Goal: Task Accomplishment & Management: Use online tool/utility

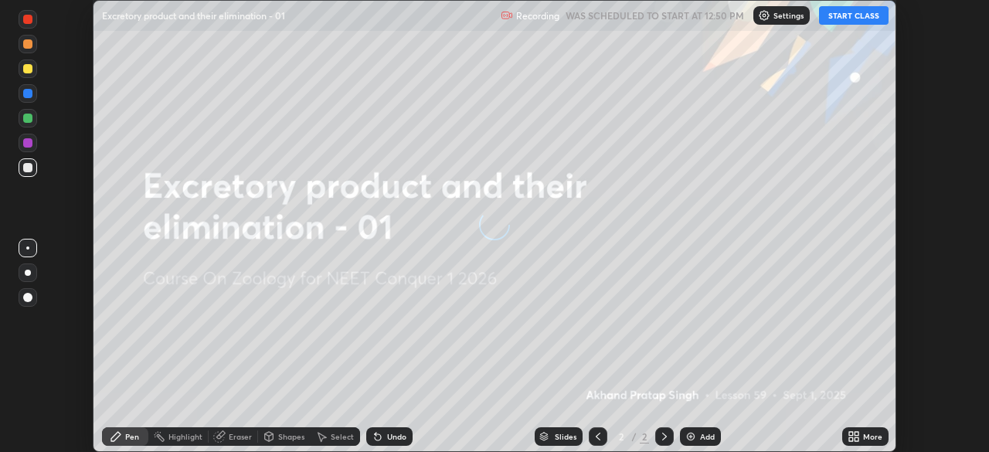
scroll to position [452, 989]
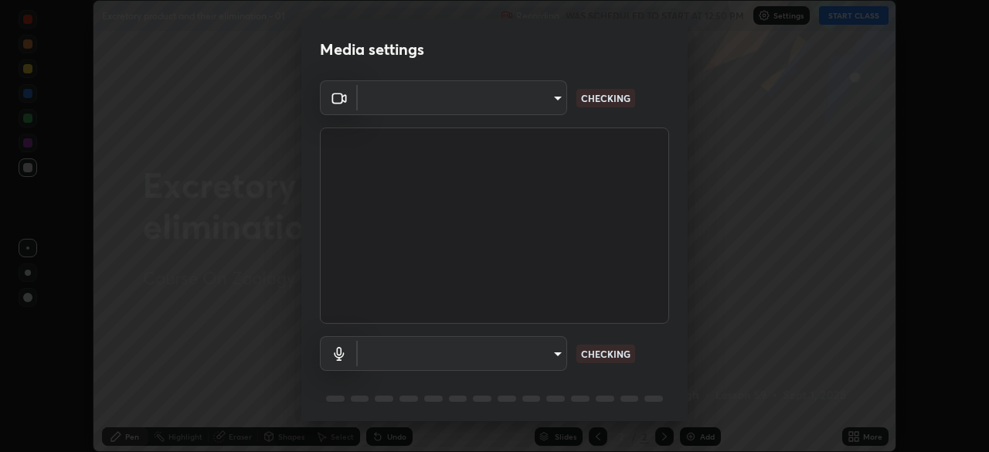
type input "1170694498857cb11788a0b7ae79d5cf1e08a6c331eb8d7031f90166f8fae325"
click at [557, 352] on body "Erase all Excretory product and their elimination - 01 Recording WAS SCHEDULED …" at bounding box center [494, 226] width 989 height 452
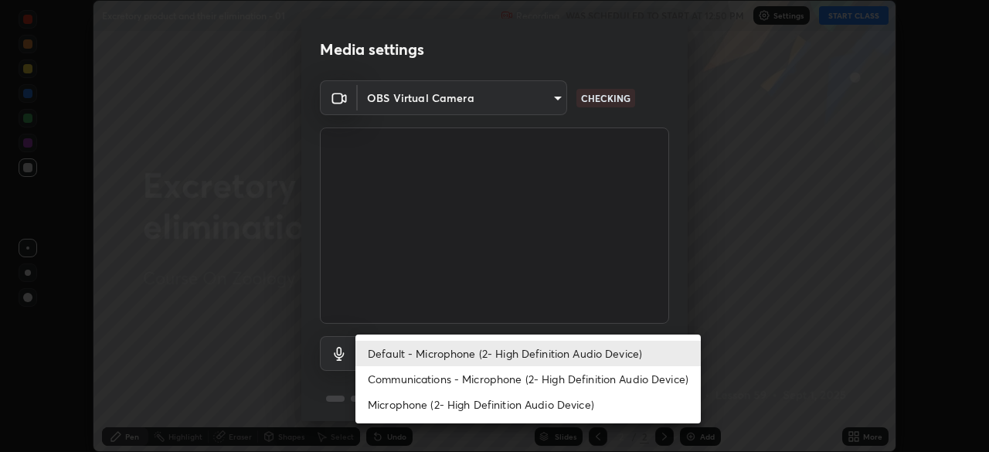
click at [562, 374] on li "Communications - Microphone (2- High Definition Audio Device)" at bounding box center [527, 378] width 345 height 25
type input "communications"
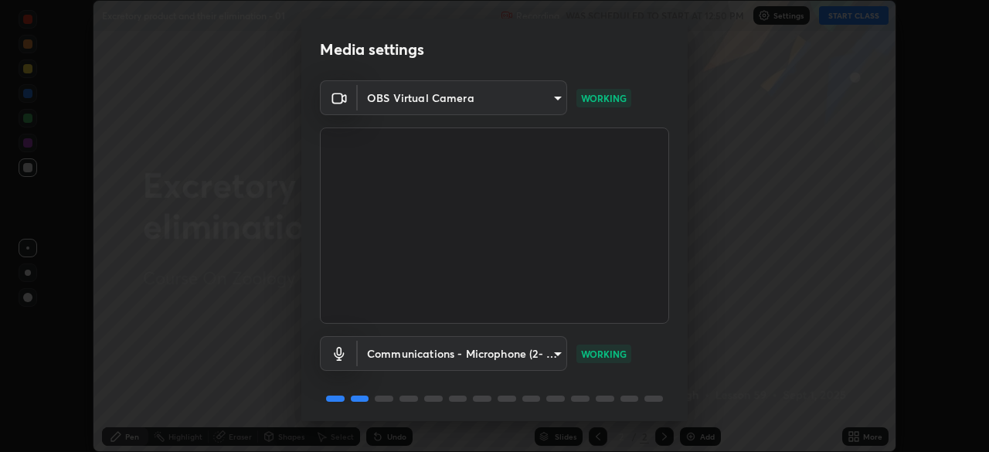
scroll to position [55, 0]
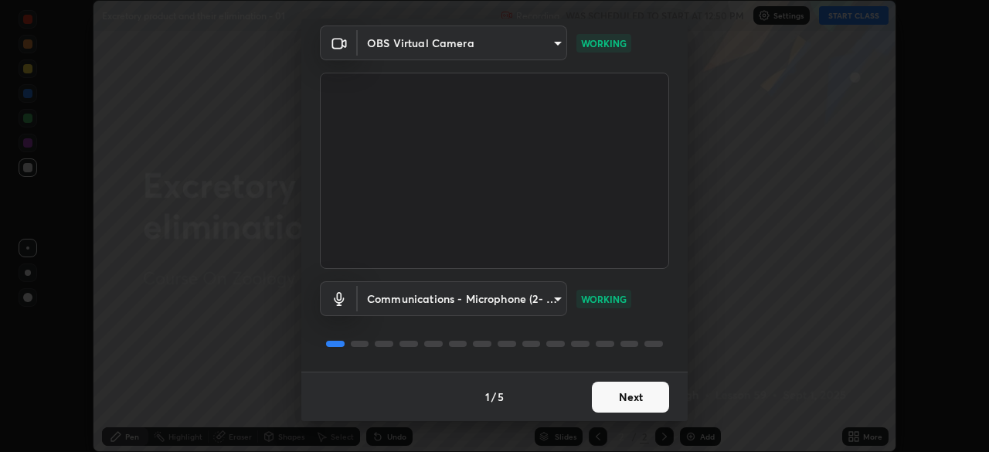
click at [640, 393] on button "Next" at bounding box center [630, 397] width 77 height 31
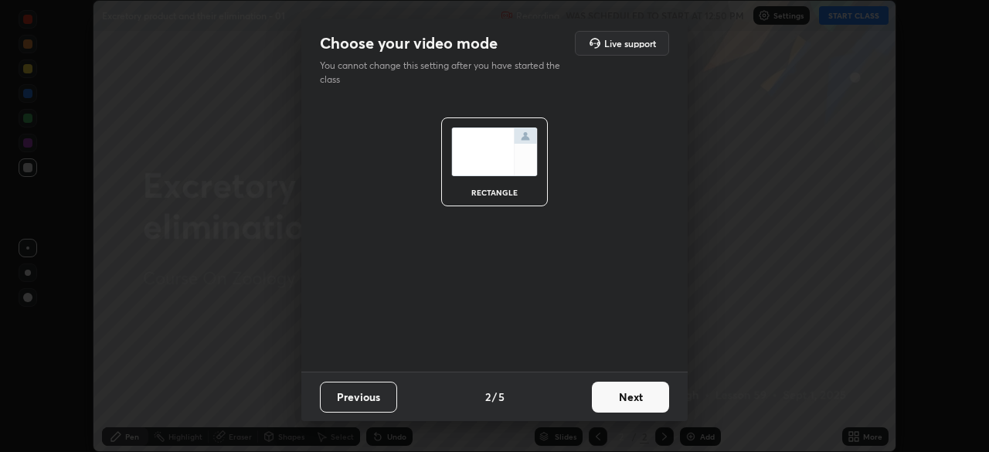
click at [638, 396] on button "Next" at bounding box center [630, 397] width 77 height 31
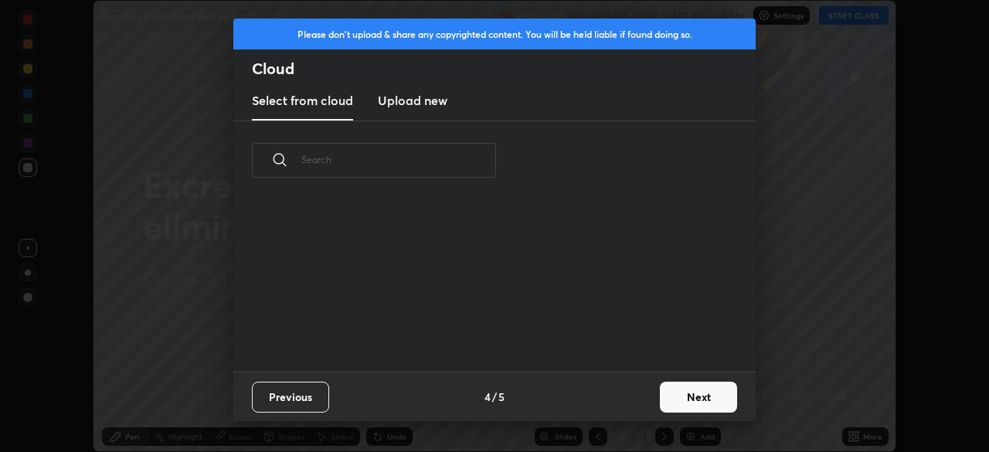
click at [646, 403] on div "Previous 4 / 5 Next" at bounding box center [494, 396] width 522 height 49
click at [661, 405] on button "Next" at bounding box center [698, 397] width 77 height 31
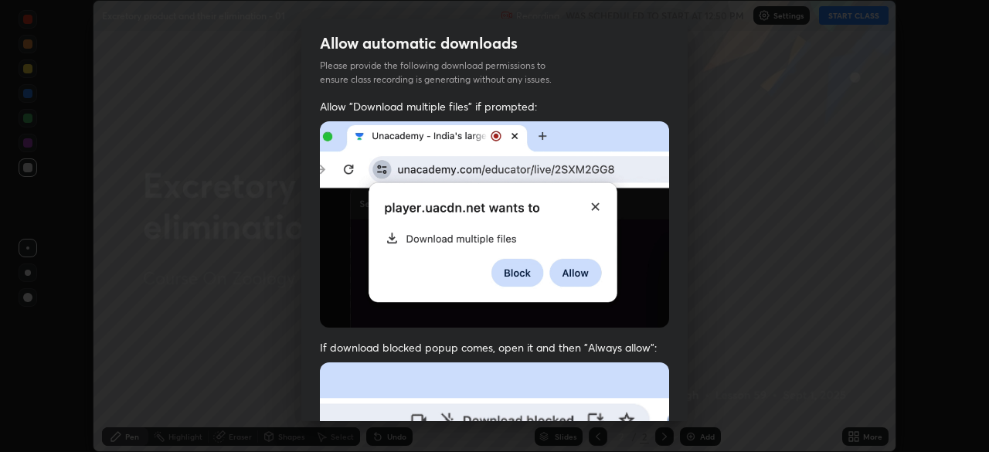
click at [681, 396] on div "Allow "Download multiple files" if prompted: If download blocked popup comes, o…" at bounding box center [494, 424] width 386 height 651
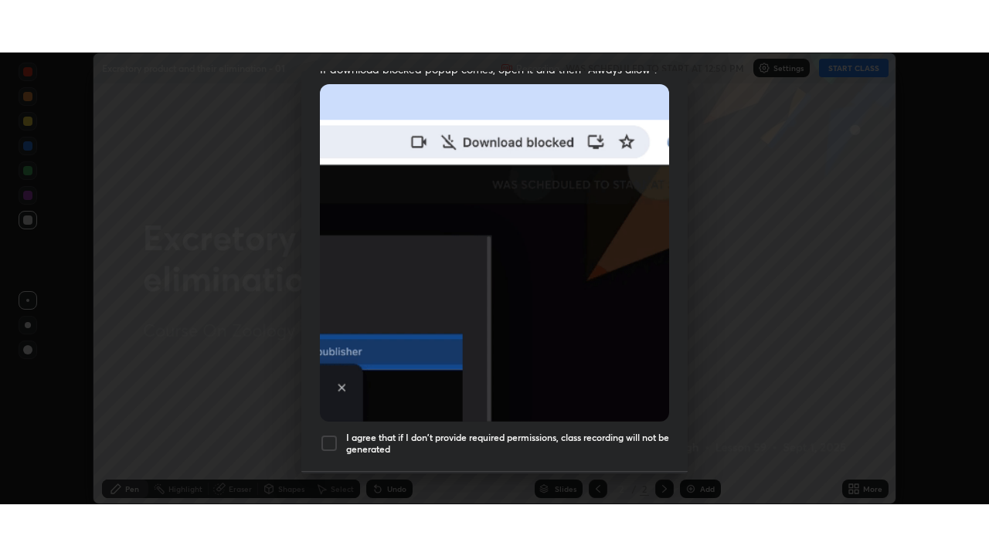
scroll to position [370, 0]
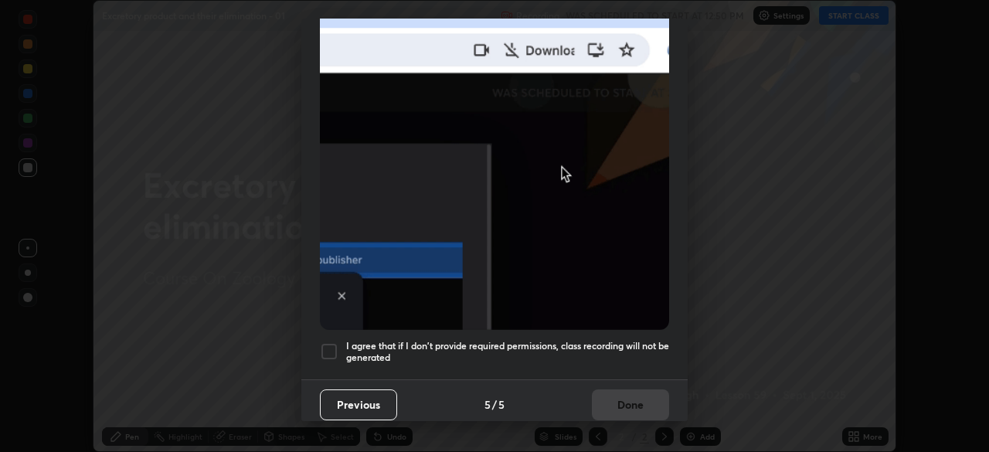
click at [640, 355] on h5 "I agree that if I don't provide required permissions, class recording will not …" at bounding box center [507, 352] width 323 height 24
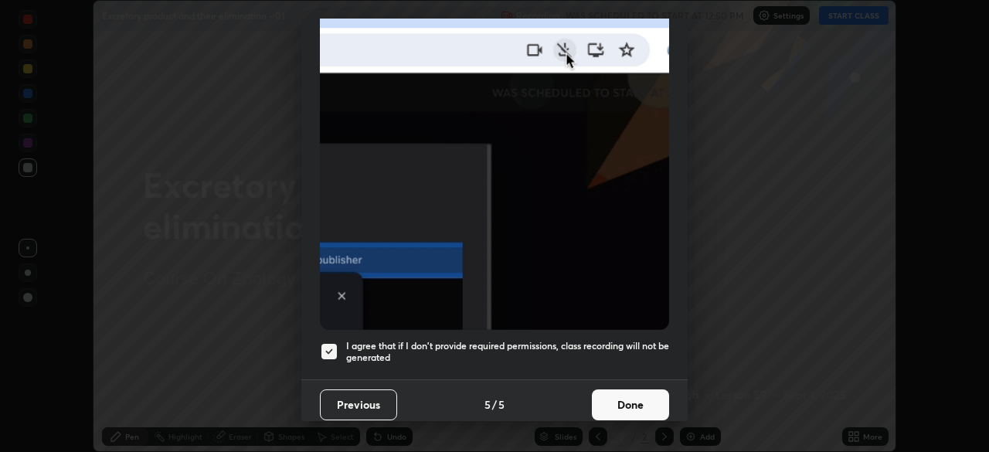
click at [635, 406] on button "Done" at bounding box center [630, 404] width 77 height 31
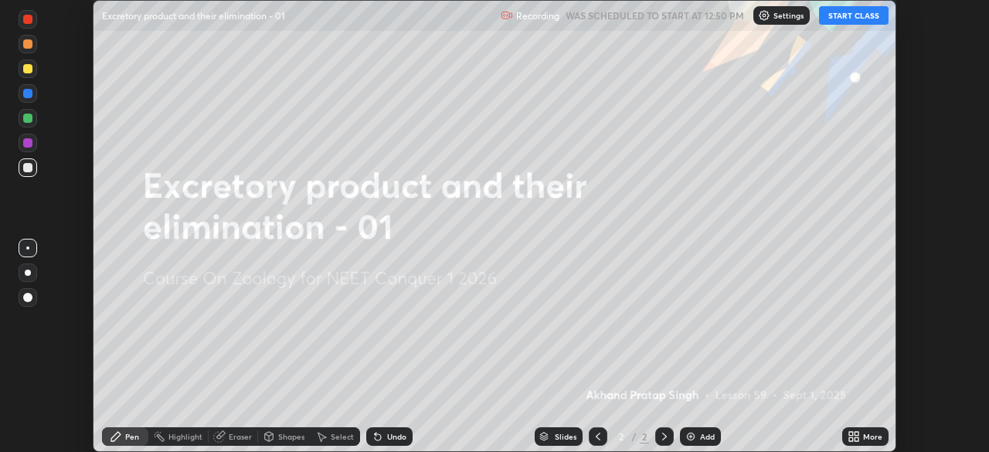
click at [855, 435] on icon at bounding box center [857, 434] width 4 height 4
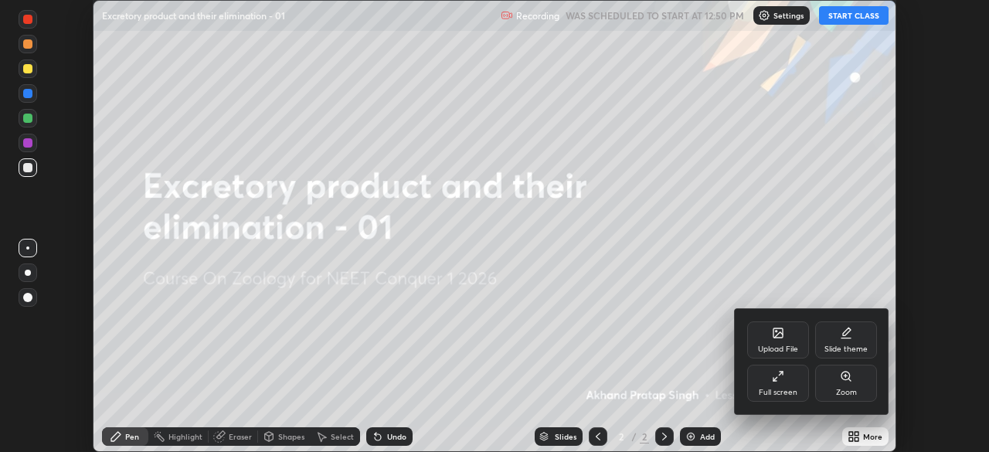
click at [813, 142] on div at bounding box center [494, 226] width 989 height 452
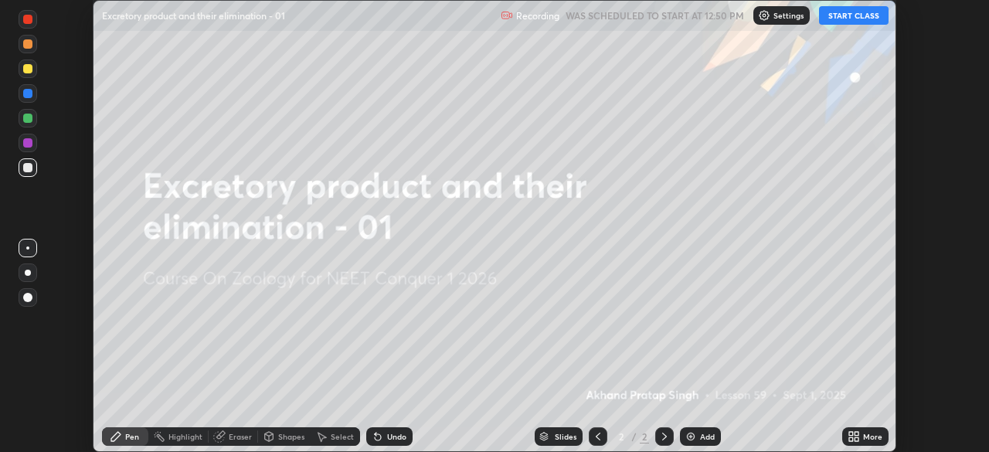
click at [845, 19] on button "START CLASS" at bounding box center [854, 15] width 70 height 19
click at [848, 431] on icon at bounding box center [854, 436] width 12 height 12
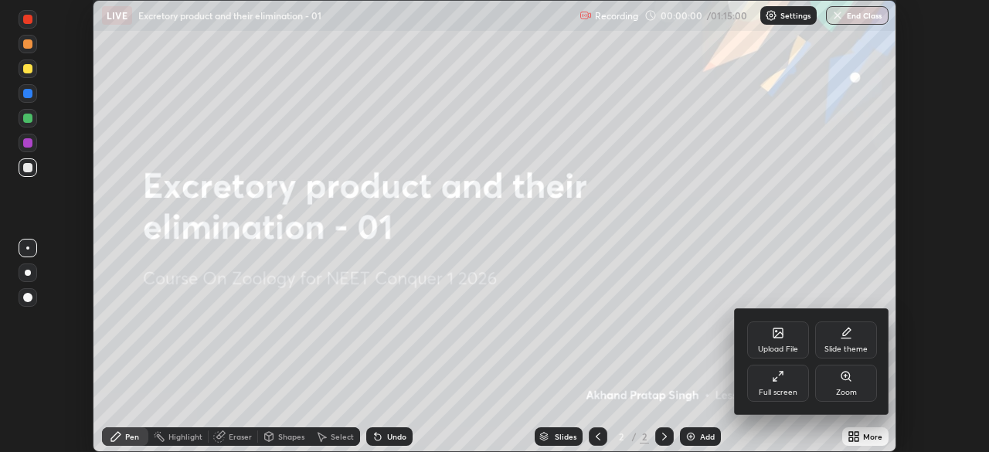
click at [778, 343] on div "Upload File" at bounding box center [778, 339] width 62 height 37
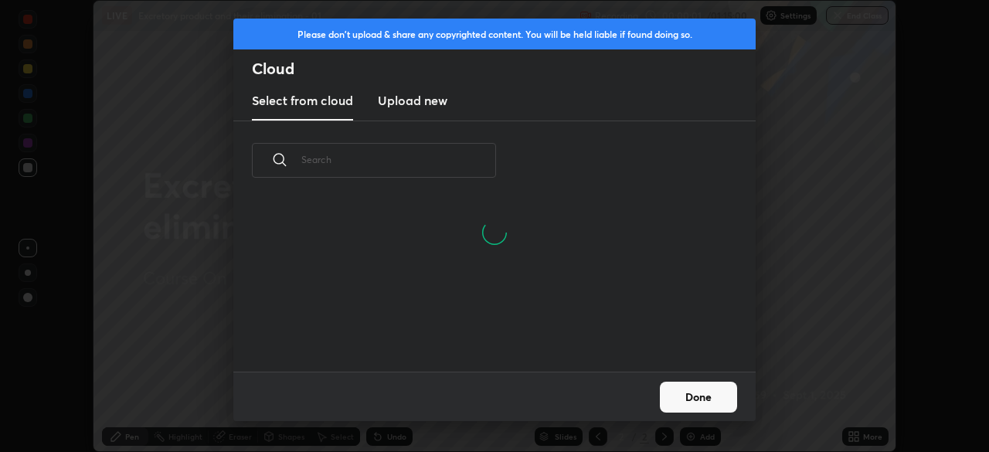
click at [418, 101] on h3 "Upload new" at bounding box center [413, 100] width 70 height 19
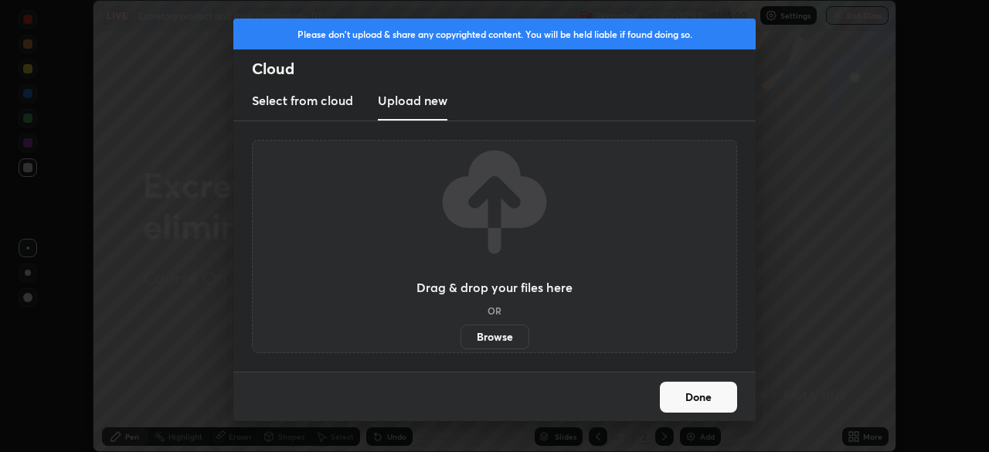
click at [478, 333] on label "Browse" at bounding box center [494, 336] width 69 height 25
click at [460, 333] on input "Browse" at bounding box center [460, 336] width 0 height 25
click at [499, 338] on label "Browse" at bounding box center [494, 336] width 69 height 25
click at [460, 338] on input "Browse" at bounding box center [460, 336] width 0 height 25
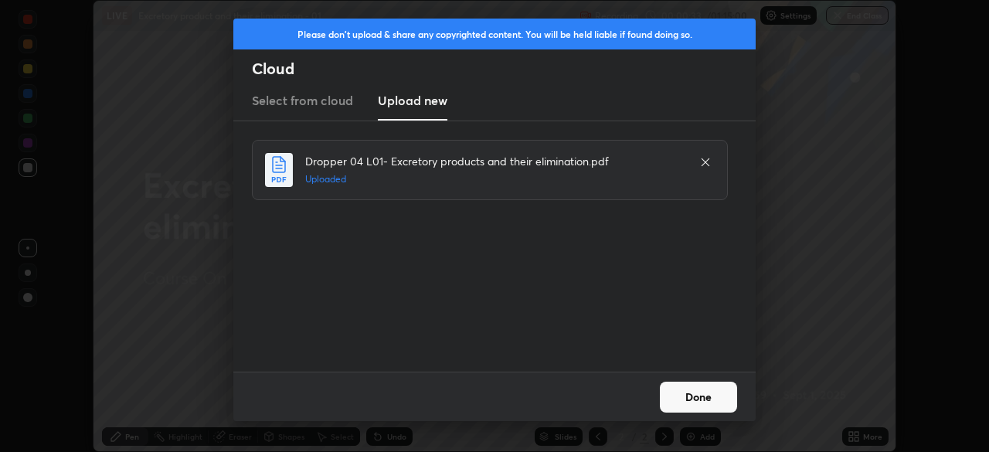
click at [710, 399] on button "Done" at bounding box center [698, 397] width 77 height 31
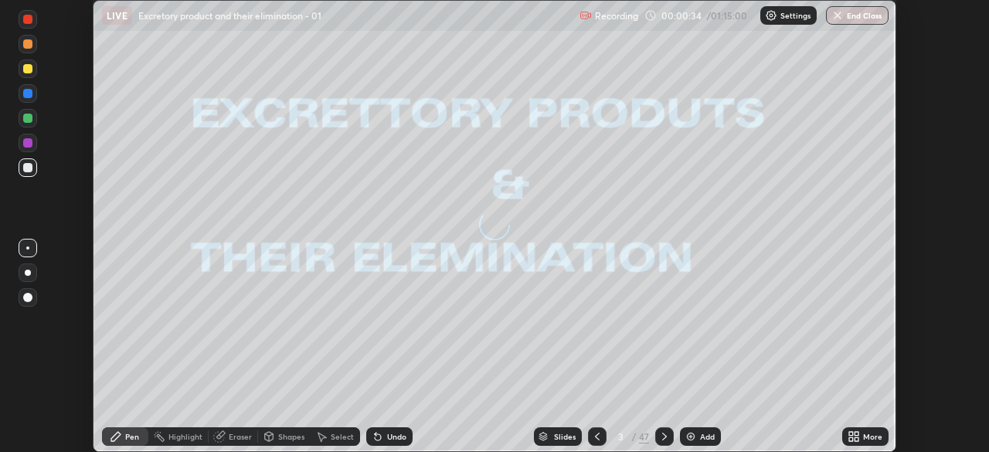
click at [851, 433] on icon at bounding box center [851, 434] width 4 height 4
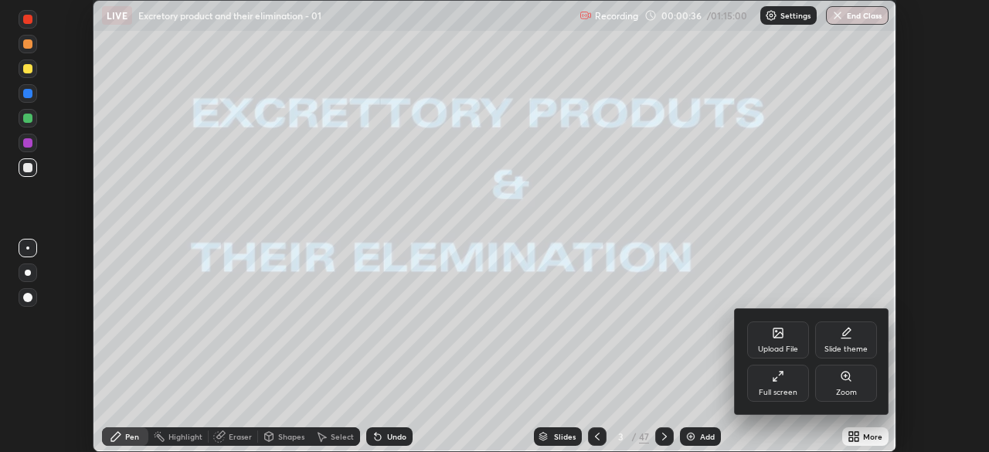
click at [783, 382] on icon at bounding box center [778, 376] width 12 height 12
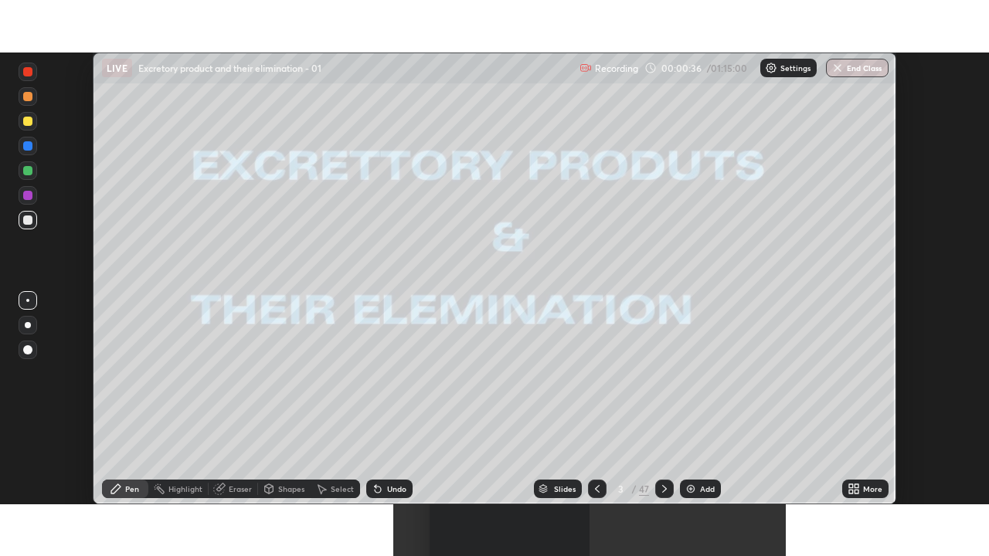
scroll to position [556, 989]
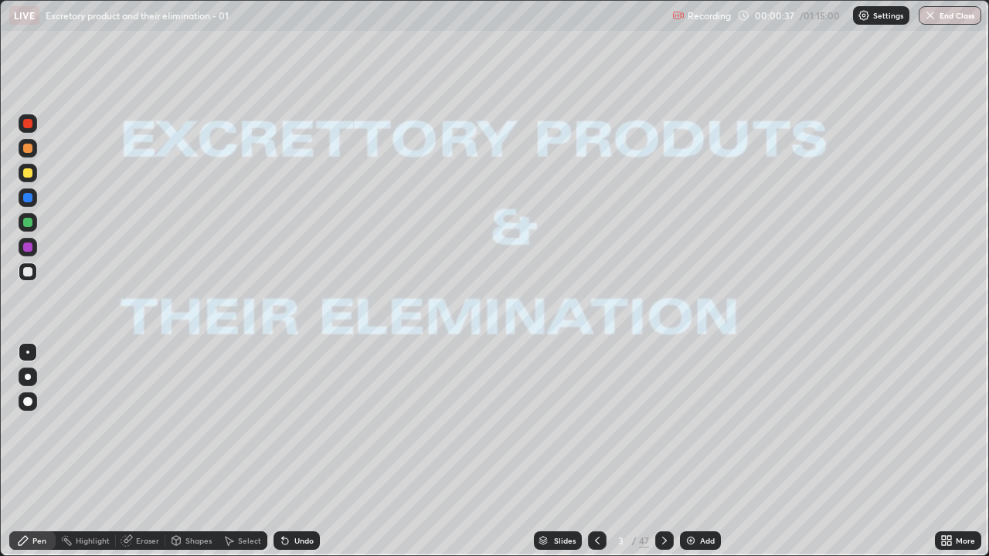
click at [663, 451] on icon at bounding box center [664, 541] width 12 height 12
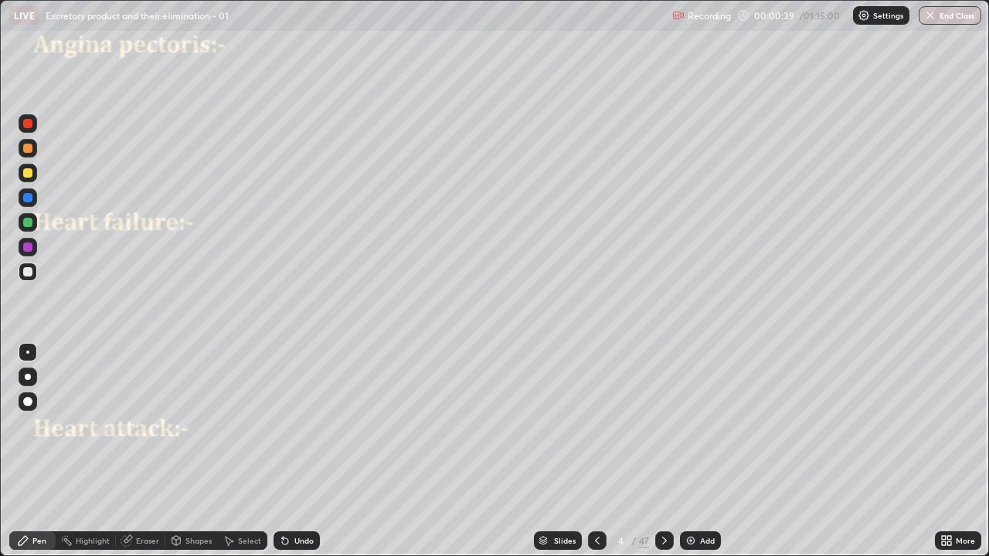
click at [664, 451] on icon at bounding box center [664, 541] width 12 height 12
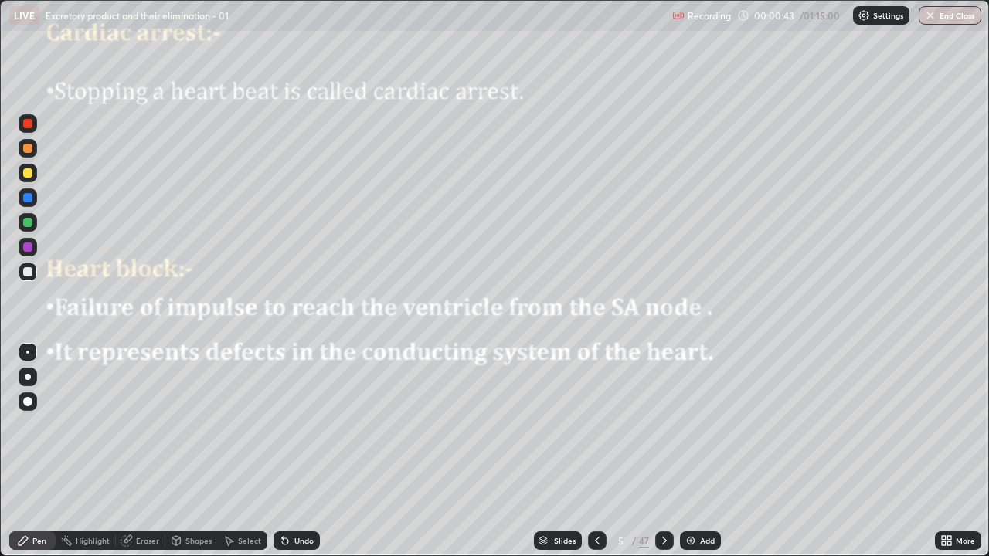
click at [664, 451] on icon at bounding box center [664, 541] width 12 height 12
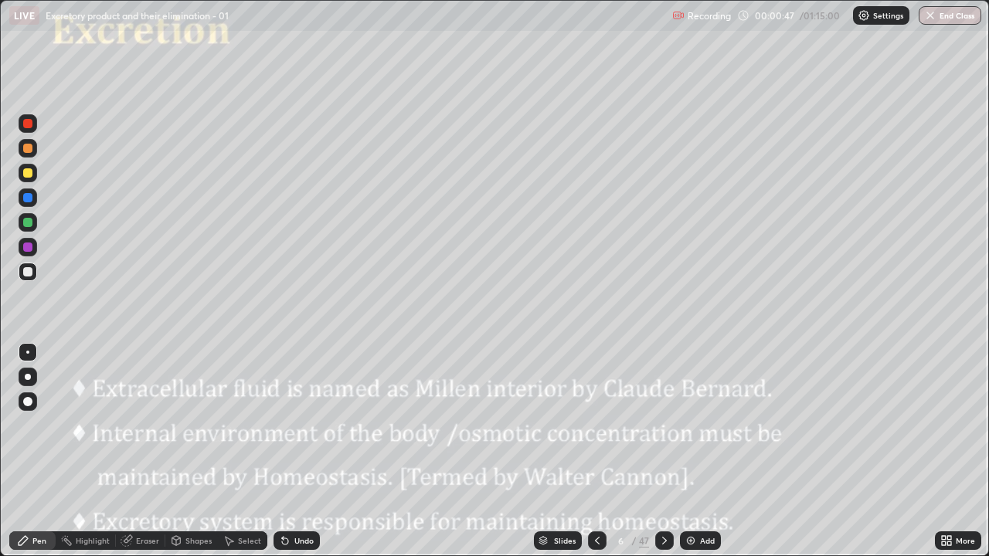
click at [662, 451] on icon at bounding box center [664, 541] width 12 height 12
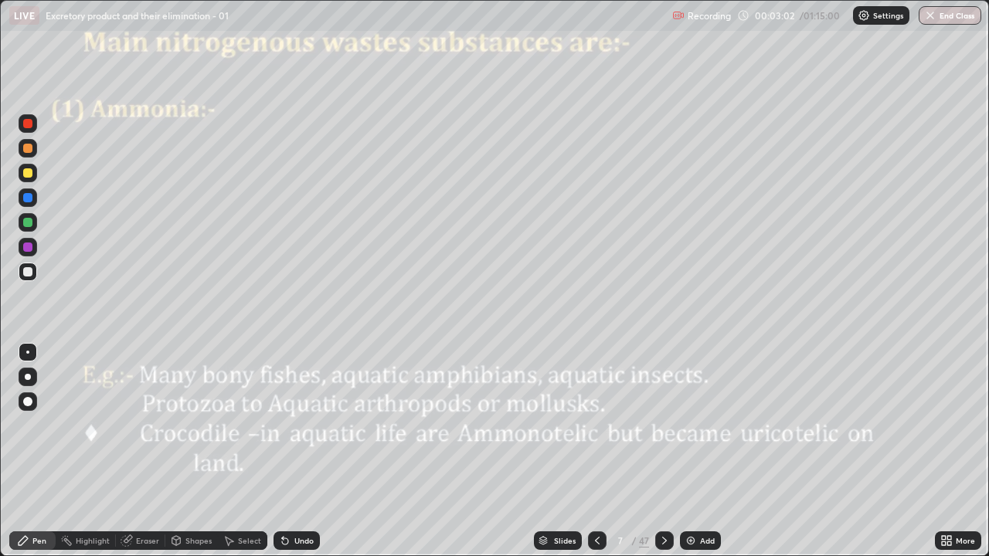
click at [33, 224] on div at bounding box center [28, 222] width 19 height 19
click at [29, 273] on div at bounding box center [27, 271] width 9 height 9
click at [303, 451] on div "Undo" at bounding box center [303, 541] width 19 height 8
click at [28, 175] on div at bounding box center [27, 172] width 9 height 9
click at [30, 272] on div at bounding box center [27, 271] width 9 height 9
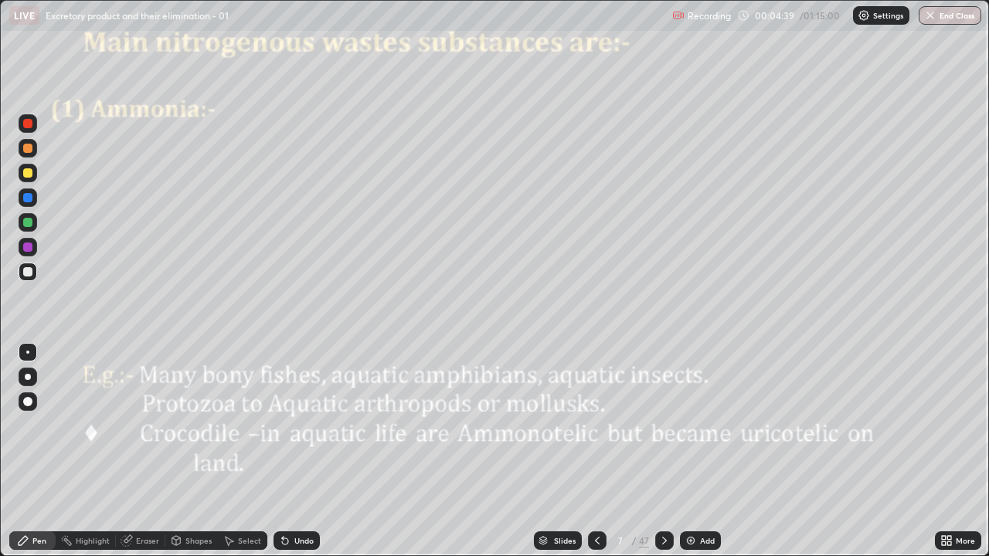
click at [31, 226] on div at bounding box center [28, 222] width 19 height 19
click at [34, 272] on div at bounding box center [28, 272] width 19 height 19
click at [294, 451] on div "Undo" at bounding box center [303, 541] width 19 height 8
click at [282, 451] on icon at bounding box center [283, 538] width 2 height 2
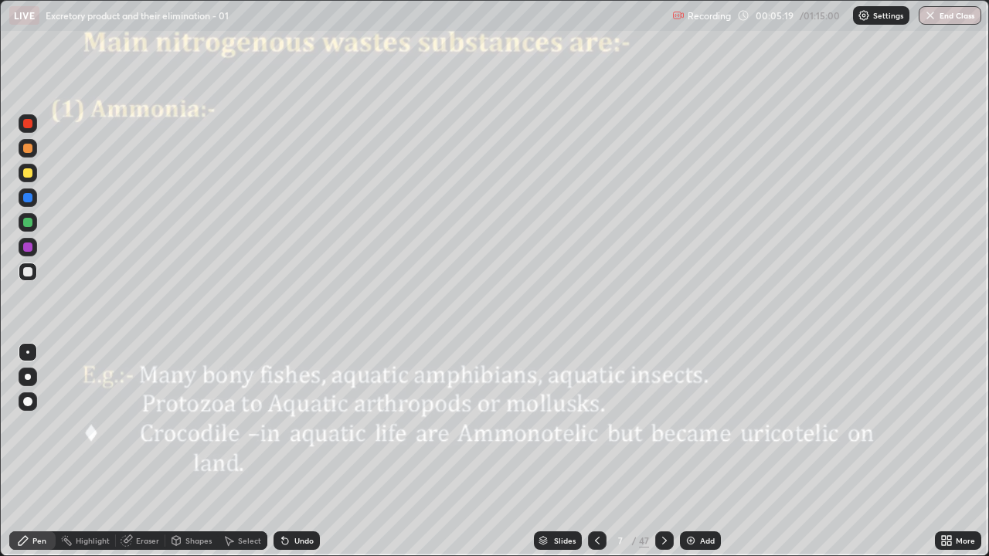
click at [305, 451] on div "Undo" at bounding box center [303, 541] width 19 height 8
click at [28, 248] on div at bounding box center [27, 247] width 9 height 9
click at [663, 451] on icon at bounding box center [664, 541] width 12 height 12
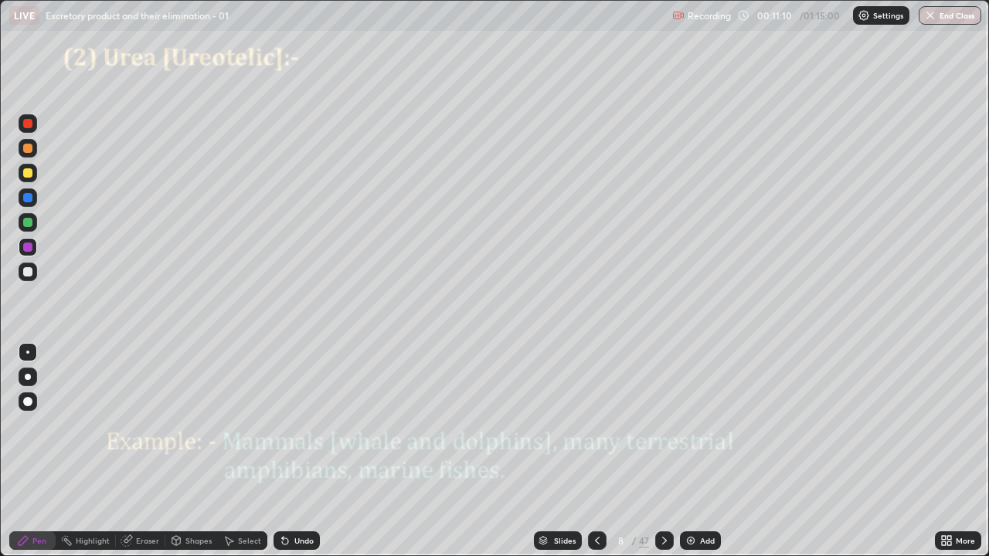
click at [28, 272] on div at bounding box center [27, 271] width 9 height 9
click at [28, 199] on div at bounding box center [27, 197] width 9 height 9
click at [28, 272] on div at bounding box center [27, 271] width 9 height 9
click at [287, 451] on icon at bounding box center [285, 541] width 12 height 12
click at [286, 451] on icon at bounding box center [285, 541] width 12 height 12
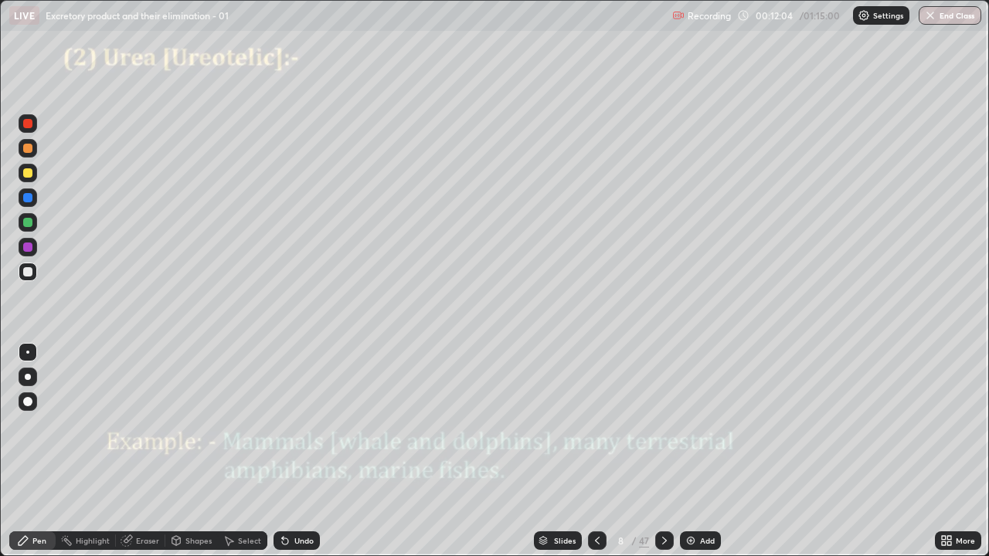
click at [285, 451] on icon at bounding box center [285, 542] width 6 height 6
click at [287, 451] on icon at bounding box center [285, 541] width 12 height 12
click at [311, 451] on div "Undo" at bounding box center [303, 541] width 19 height 8
click at [284, 451] on div "Undo" at bounding box center [297, 541] width 46 height 19
click at [286, 451] on icon at bounding box center [285, 541] width 12 height 12
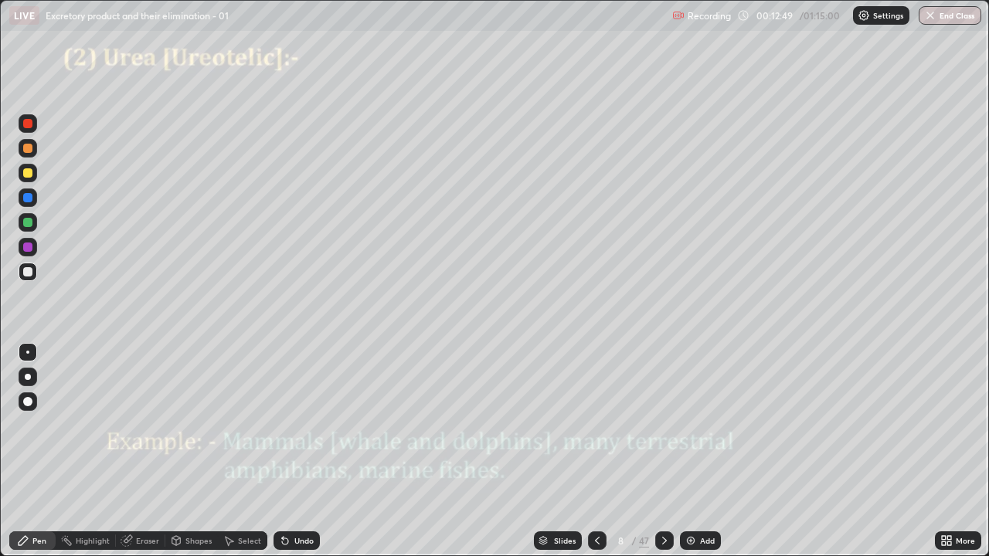
click at [287, 451] on div "Undo" at bounding box center [297, 541] width 46 height 19
click at [29, 224] on div at bounding box center [27, 222] width 9 height 9
click at [29, 177] on div at bounding box center [27, 172] width 9 height 9
click at [28, 223] on div at bounding box center [27, 222] width 9 height 9
click at [286, 451] on icon at bounding box center [285, 542] width 6 height 6
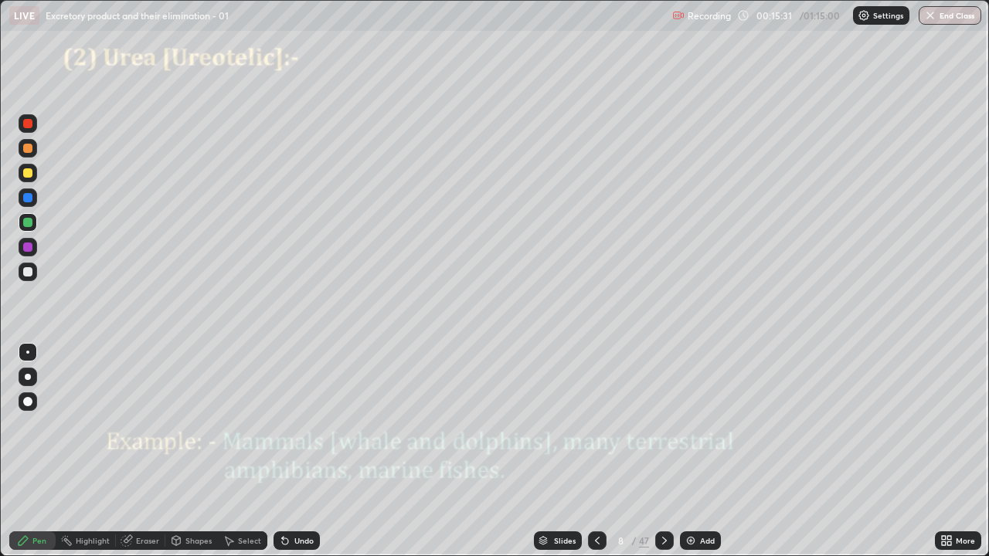
click at [29, 180] on div at bounding box center [28, 173] width 19 height 19
click at [29, 200] on div at bounding box center [27, 197] width 9 height 9
click at [147, 451] on div "Eraser" at bounding box center [147, 541] width 23 height 8
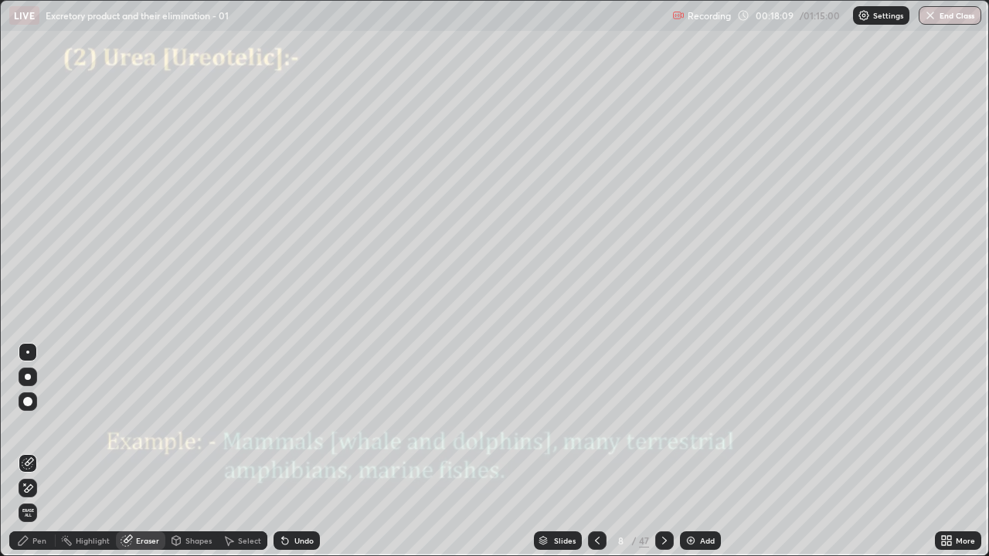
click at [33, 451] on icon at bounding box center [28, 488] width 12 height 13
click at [46, 451] on div "Pen" at bounding box center [32, 541] width 46 height 19
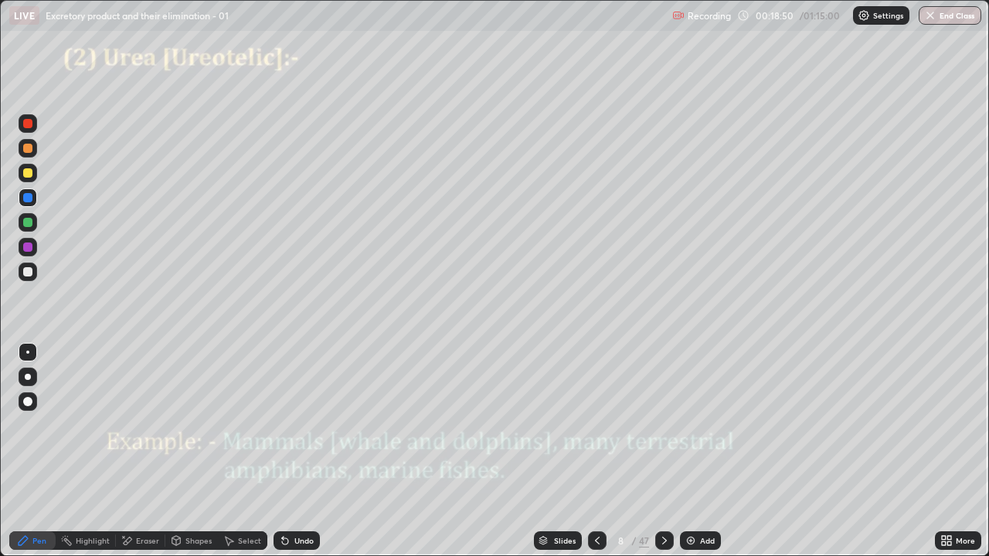
click at [596, 451] on icon at bounding box center [597, 541] width 12 height 12
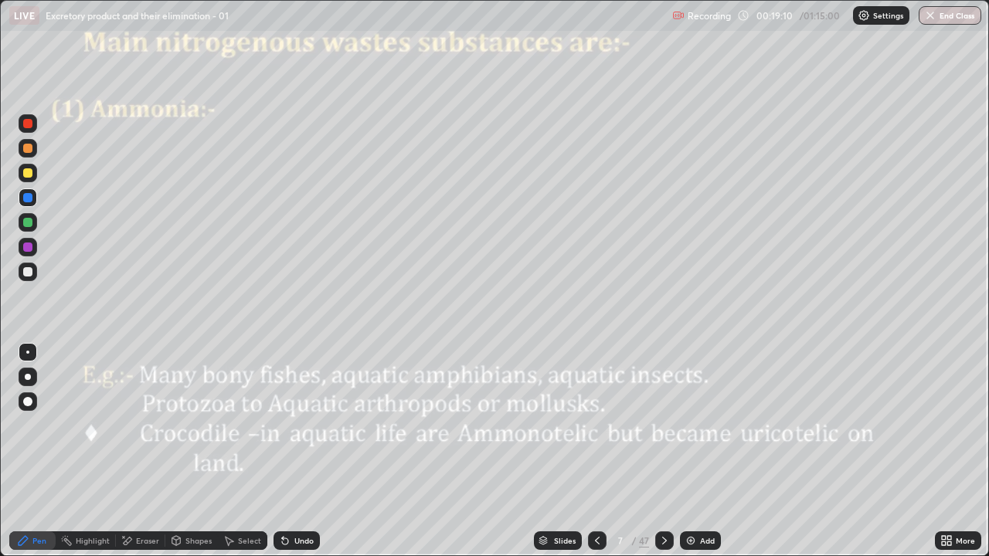
click at [665, 451] on icon at bounding box center [664, 541] width 12 height 12
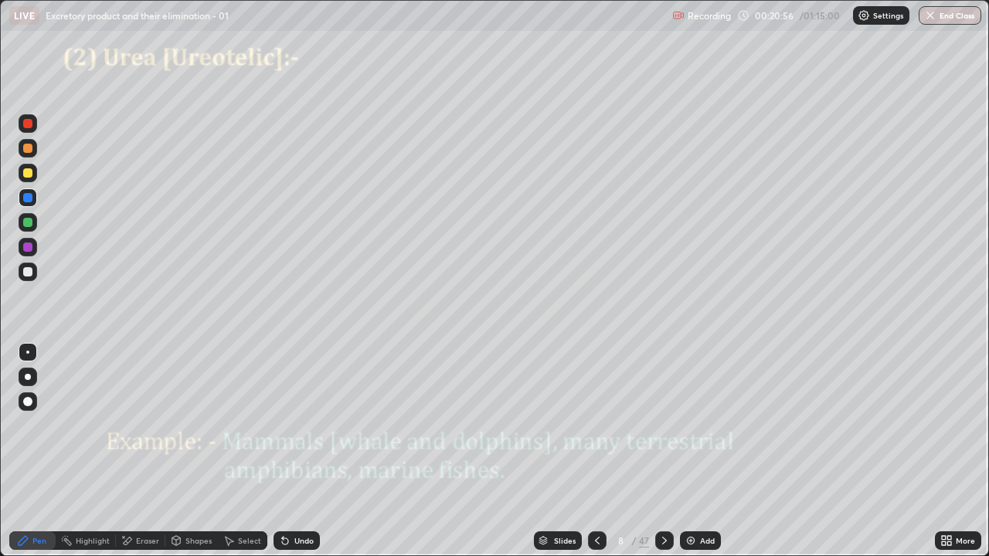
click at [667, 451] on icon at bounding box center [664, 541] width 12 height 12
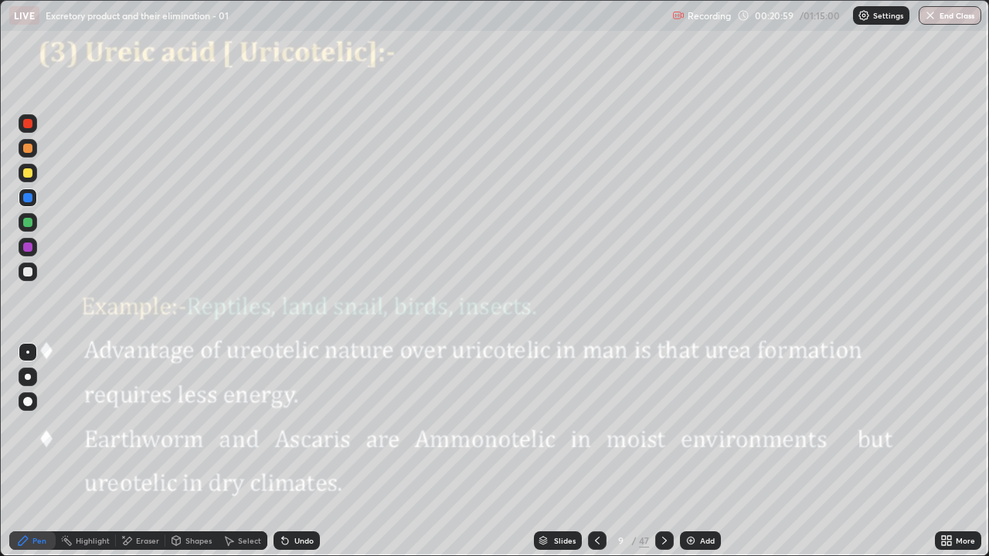
click at [31, 275] on div at bounding box center [27, 271] width 9 height 9
click at [282, 451] on icon at bounding box center [285, 542] width 6 height 6
click at [284, 451] on icon at bounding box center [285, 542] width 6 height 6
click at [282, 451] on icon at bounding box center [283, 538] width 2 height 2
click at [283, 451] on icon at bounding box center [285, 542] width 6 height 6
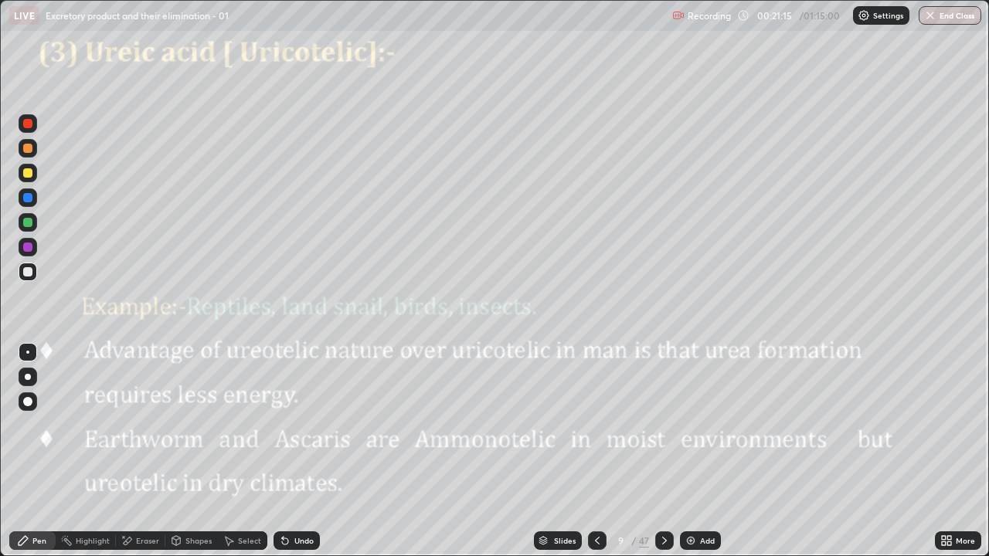
click at [282, 451] on icon at bounding box center [283, 538] width 2 height 2
click at [289, 451] on div "Undo" at bounding box center [297, 541] width 46 height 19
click at [290, 451] on div "Undo" at bounding box center [297, 541] width 46 height 19
click at [291, 451] on div "Undo" at bounding box center [297, 541] width 46 height 19
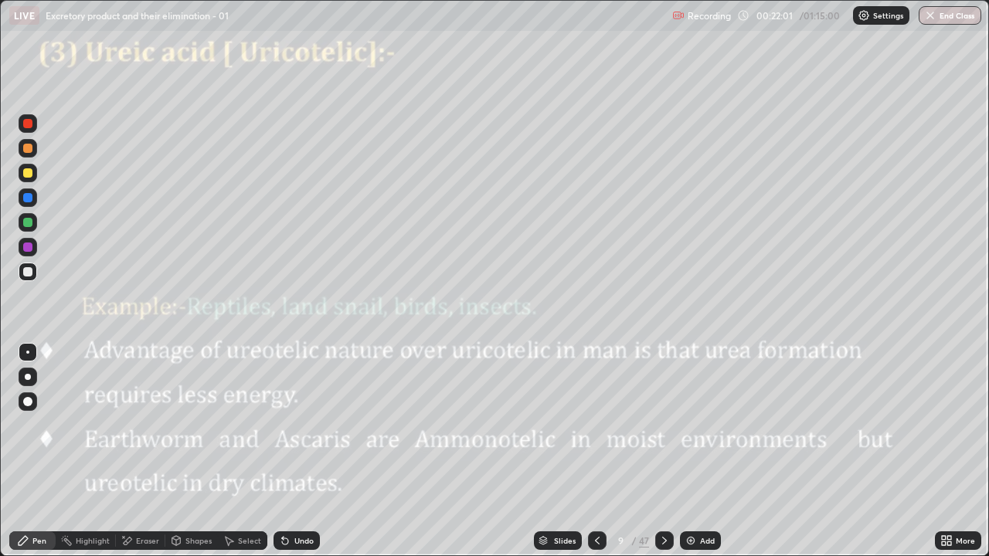
click at [288, 451] on icon at bounding box center [285, 541] width 12 height 12
click at [29, 250] on div at bounding box center [27, 247] width 9 height 9
click at [663, 451] on icon at bounding box center [664, 541] width 12 height 12
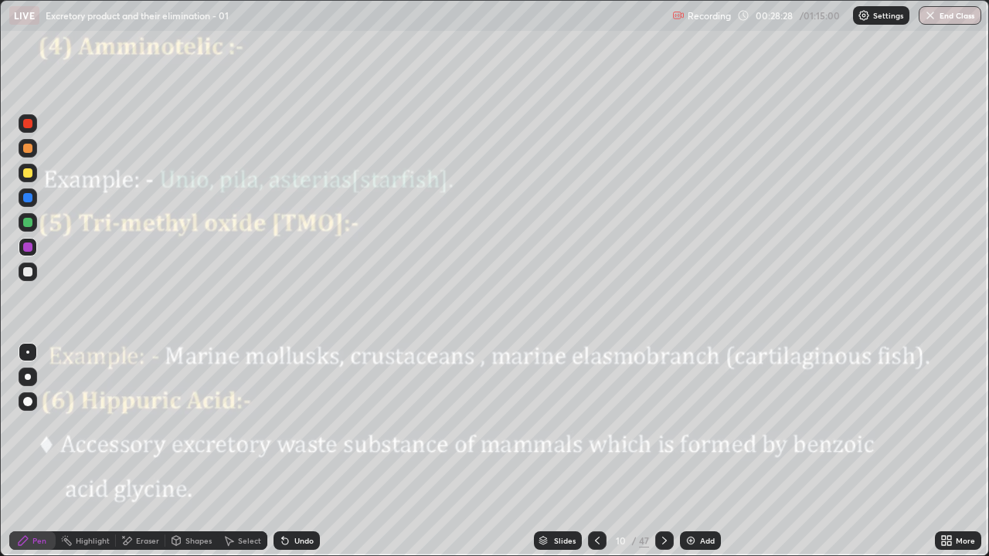
click at [34, 274] on div at bounding box center [28, 272] width 19 height 19
click at [31, 274] on div at bounding box center [27, 271] width 9 height 9
click at [31, 255] on div at bounding box center [28, 247] width 19 height 19
click at [665, 451] on icon at bounding box center [664, 541] width 12 height 12
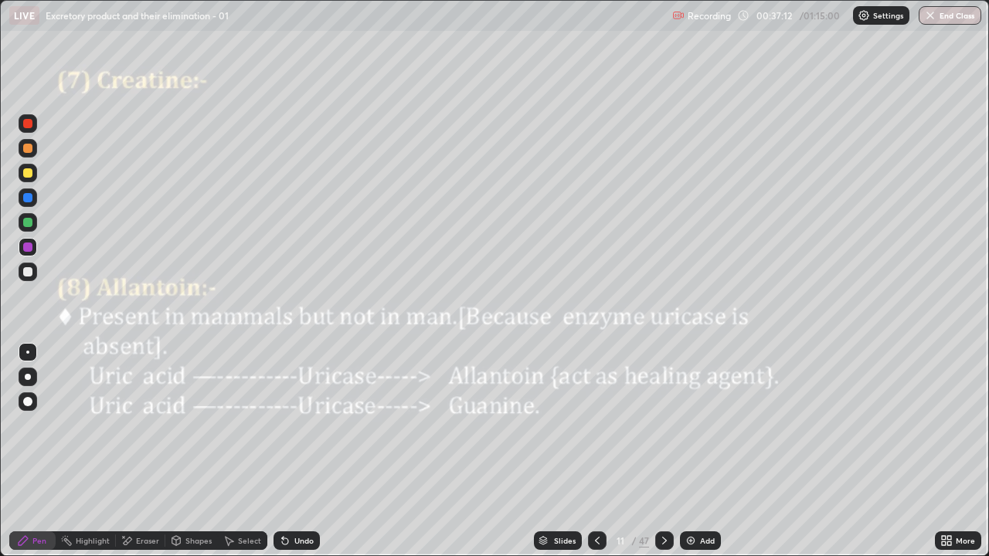
click at [29, 269] on div at bounding box center [27, 271] width 9 height 9
click at [300, 451] on div "Undo" at bounding box center [297, 541] width 46 height 19
click at [299, 451] on div "Undo" at bounding box center [303, 541] width 19 height 8
click at [301, 451] on div "Undo" at bounding box center [297, 541] width 46 height 19
click at [302, 451] on div "Undo" at bounding box center [303, 541] width 19 height 8
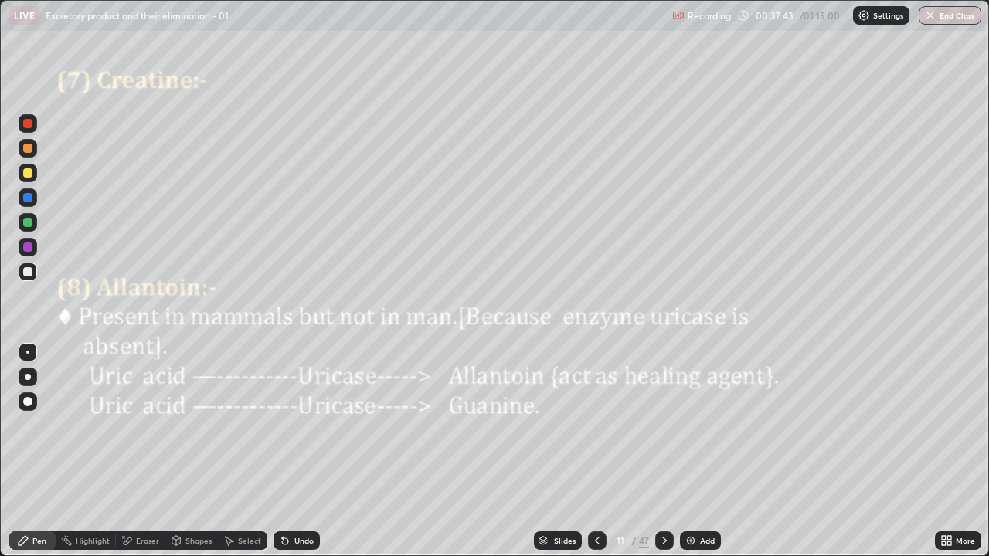
click at [305, 451] on div "Undo" at bounding box center [303, 541] width 19 height 8
click at [310, 451] on div "Undo" at bounding box center [303, 541] width 19 height 8
click at [282, 451] on icon at bounding box center [285, 542] width 6 height 6
click at [285, 451] on div "Undo" at bounding box center [297, 541] width 46 height 19
click at [28, 250] on div at bounding box center [27, 247] width 9 height 9
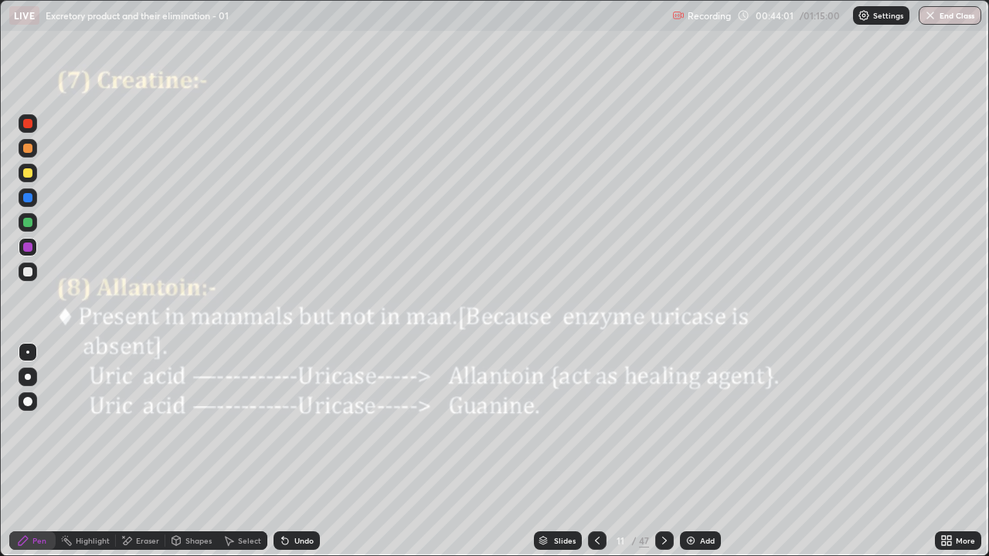
click at [664, 451] on icon at bounding box center [664, 541] width 5 height 8
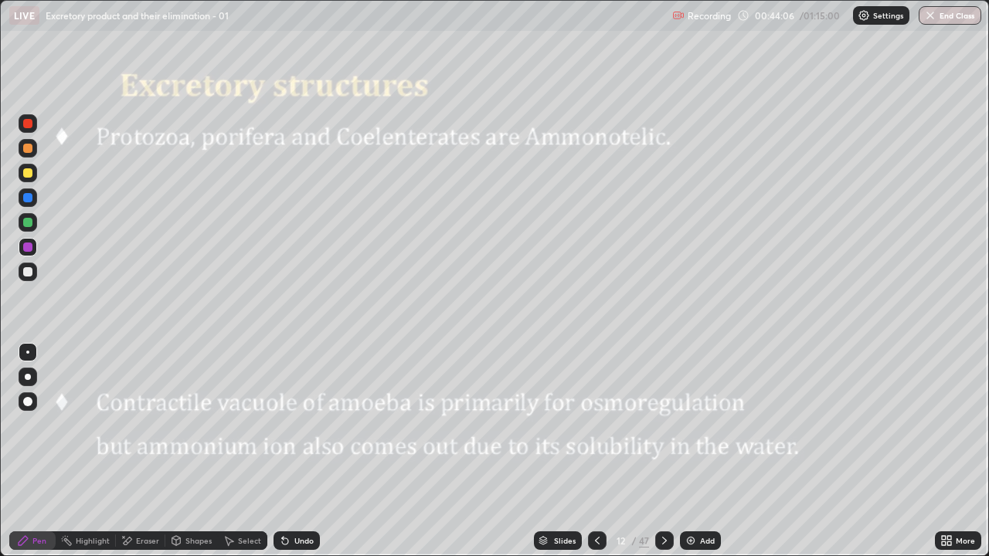
click at [34, 273] on div at bounding box center [28, 272] width 19 height 19
click at [27, 270] on div at bounding box center [27, 271] width 9 height 9
click at [31, 274] on div at bounding box center [27, 271] width 9 height 9
click at [29, 251] on div at bounding box center [27, 247] width 9 height 9
click at [29, 273] on div at bounding box center [27, 271] width 9 height 9
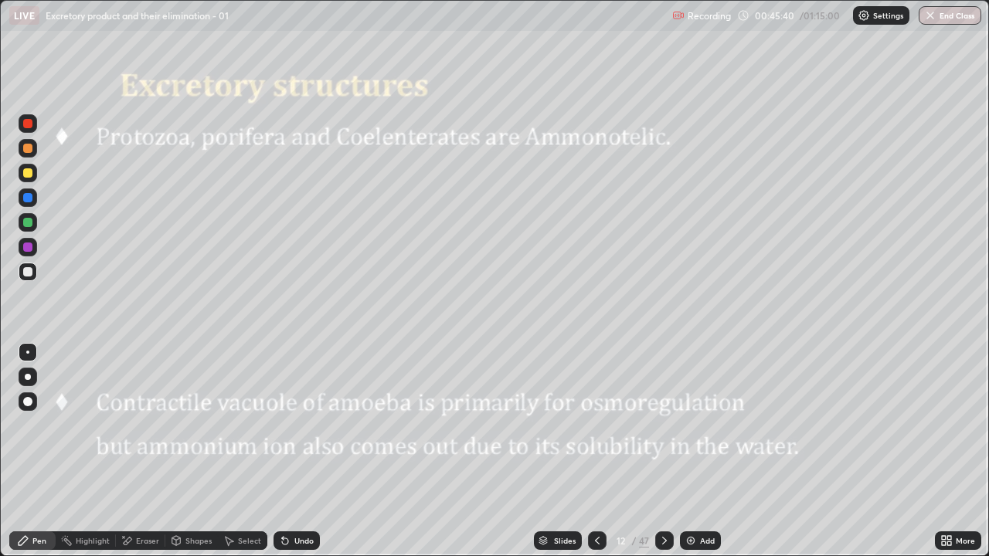
click at [289, 451] on div "Undo" at bounding box center [297, 541] width 46 height 19
click at [282, 451] on icon at bounding box center [283, 538] width 2 height 2
click at [27, 249] on div at bounding box center [27, 247] width 9 height 9
click at [664, 451] on icon at bounding box center [664, 541] width 12 height 12
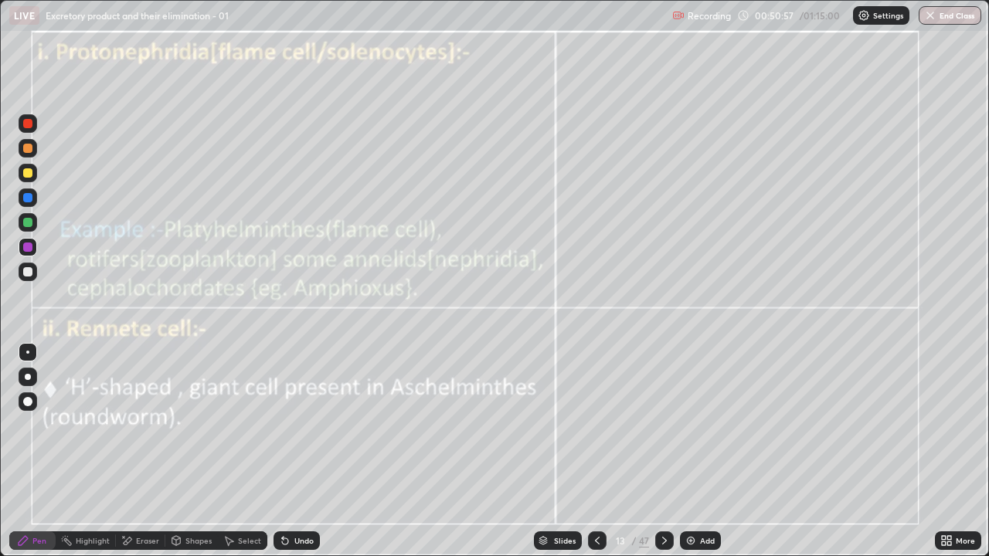
click at [25, 272] on div at bounding box center [27, 271] width 9 height 9
click at [30, 198] on div at bounding box center [27, 197] width 9 height 9
click at [28, 249] on div at bounding box center [27, 247] width 9 height 9
click at [28, 377] on div at bounding box center [28, 377] width 6 height 6
click at [27, 352] on div at bounding box center [27, 352] width 3 height 3
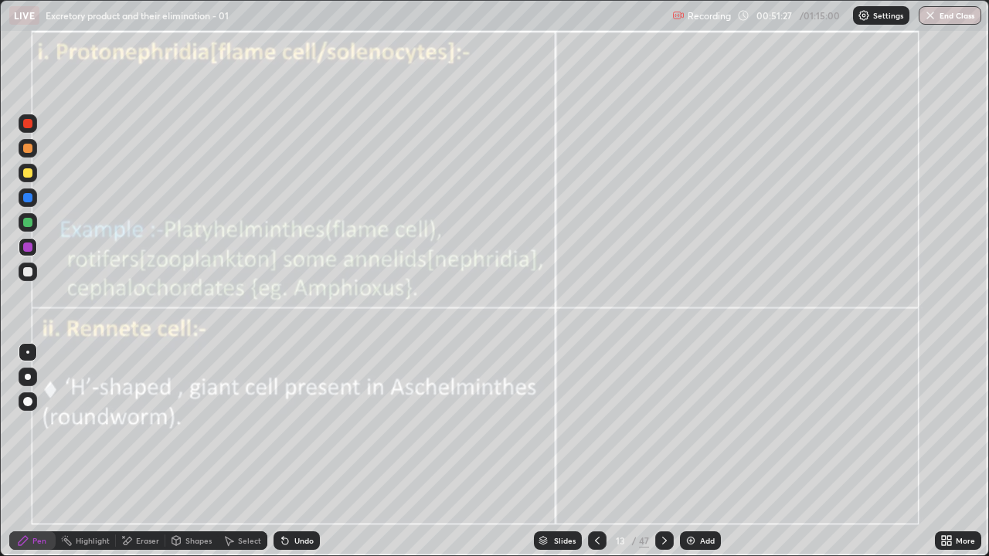
click at [34, 272] on div at bounding box center [28, 272] width 19 height 19
click at [29, 250] on div at bounding box center [27, 247] width 9 height 9
click at [30, 196] on div at bounding box center [27, 197] width 9 height 9
click at [27, 376] on div at bounding box center [28, 377] width 6 height 6
click at [29, 358] on div at bounding box center [28, 352] width 19 height 19
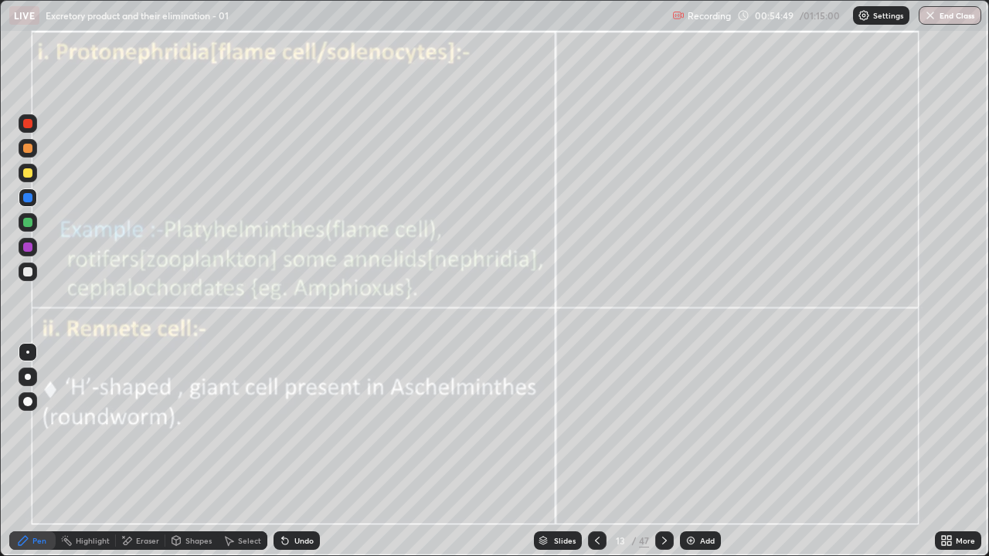
click at [29, 277] on div at bounding box center [28, 272] width 19 height 19
click at [661, 451] on icon at bounding box center [664, 541] width 12 height 12
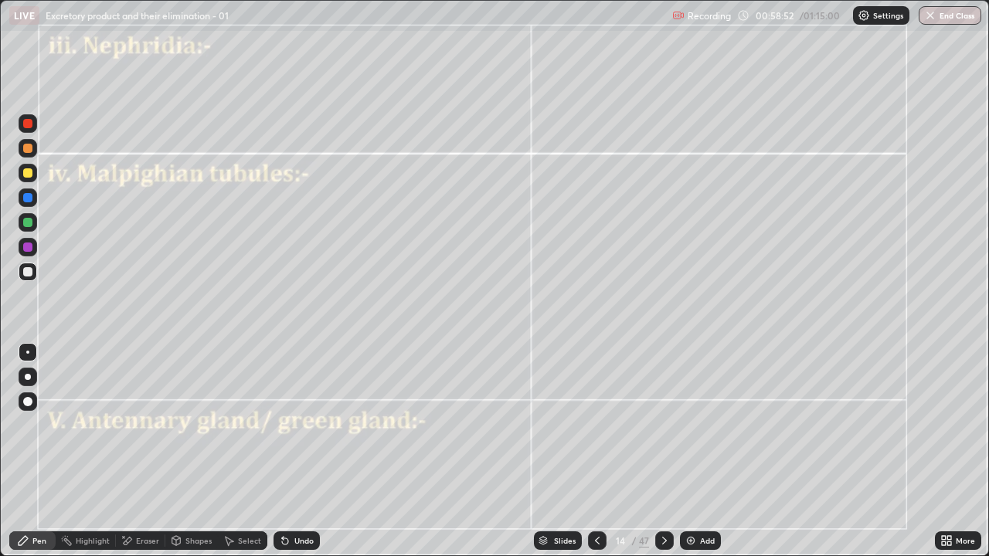
click at [29, 199] on div at bounding box center [27, 197] width 9 height 9
click at [34, 127] on div at bounding box center [28, 123] width 19 height 19
click at [31, 270] on div at bounding box center [27, 271] width 9 height 9
click at [284, 451] on icon at bounding box center [285, 542] width 6 height 6
click at [292, 451] on div "Undo" at bounding box center [297, 541] width 46 height 19
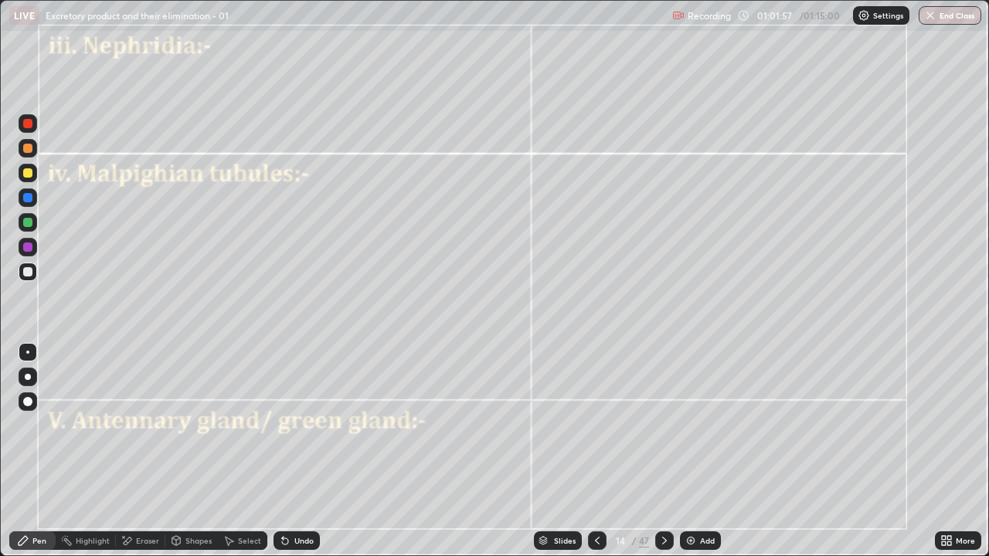
click at [29, 223] on div at bounding box center [27, 222] width 9 height 9
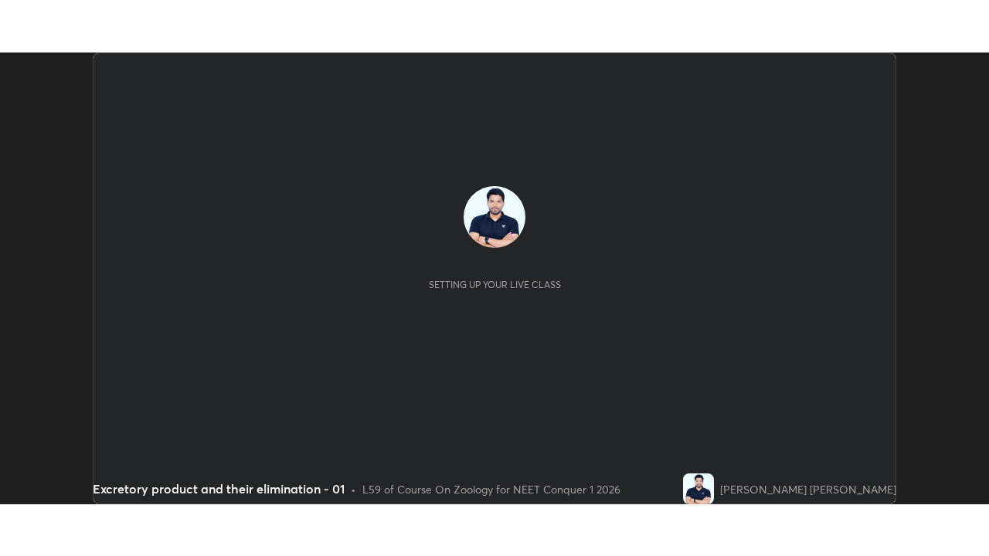
scroll to position [452, 989]
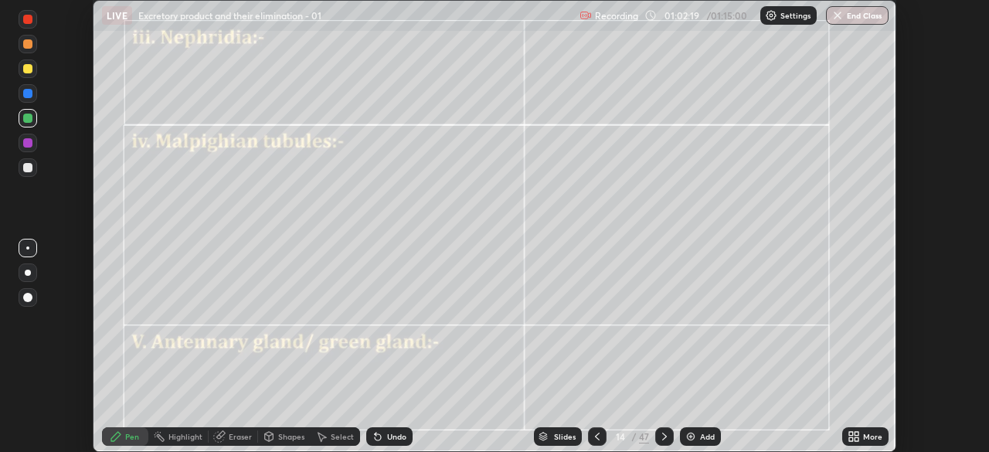
click at [851, 437] on icon at bounding box center [854, 436] width 12 height 12
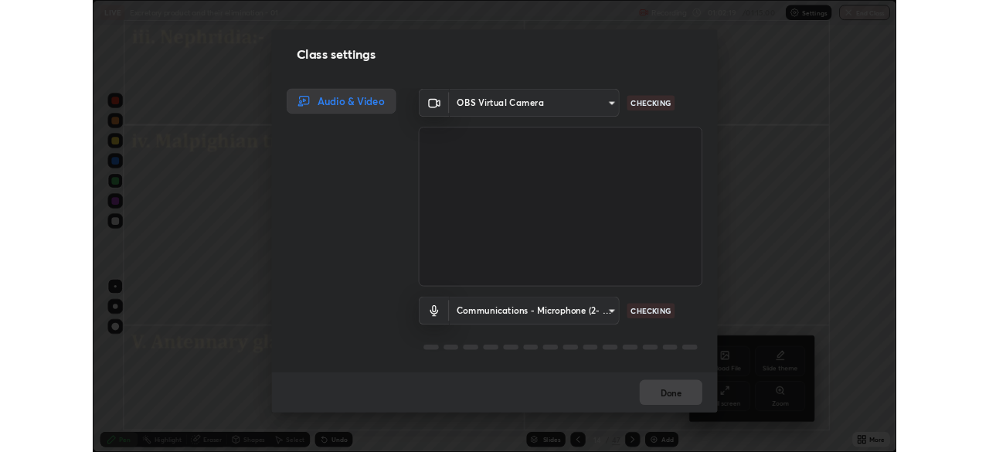
scroll to position [556, 989]
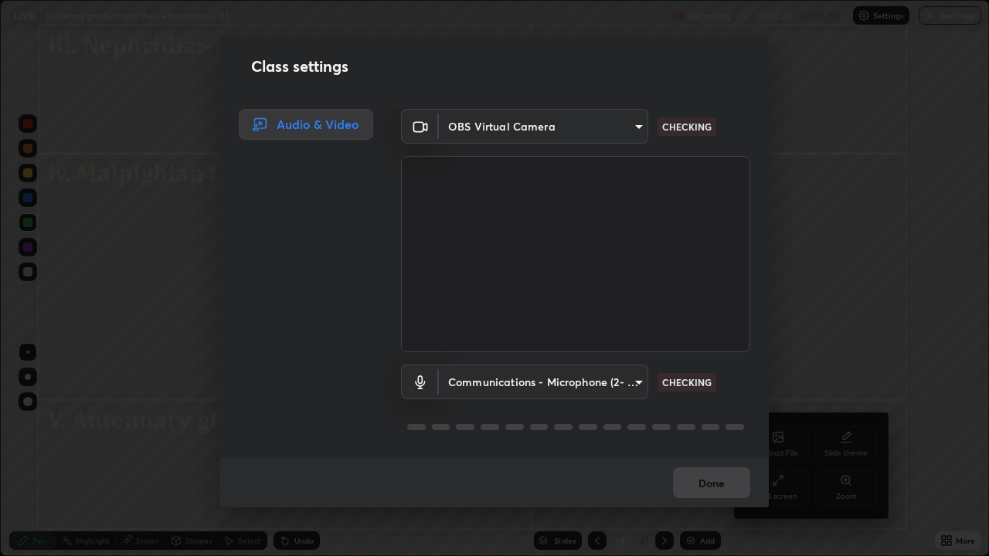
click at [775, 451] on div "Class settings Audio & Video OBS Virtual Camera 1170694498857cb11788a0b7ae79d5c…" at bounding box center [494, 278] width 989 height 556
click at [708, 451] on button "Done" at bounding box center [711, 482] width 77 height 31
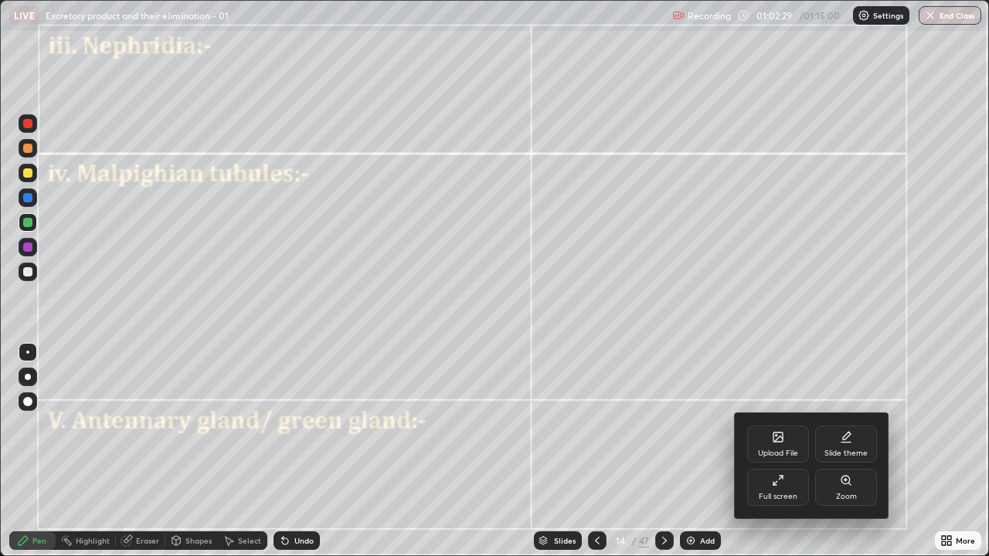
click at [773, 451] on icon at bounding box center [775, 483] width 4 height 4
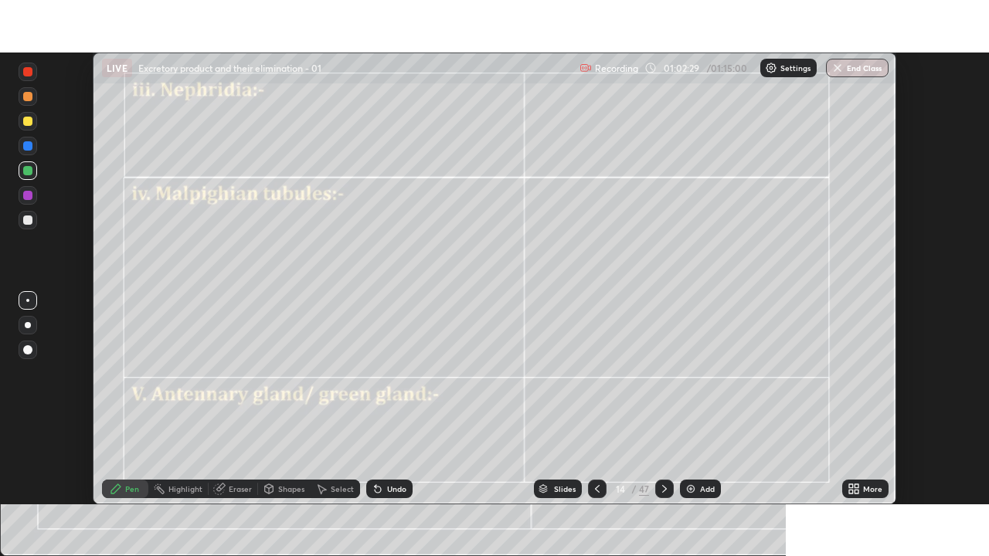
scroll to position [76809, 76272]
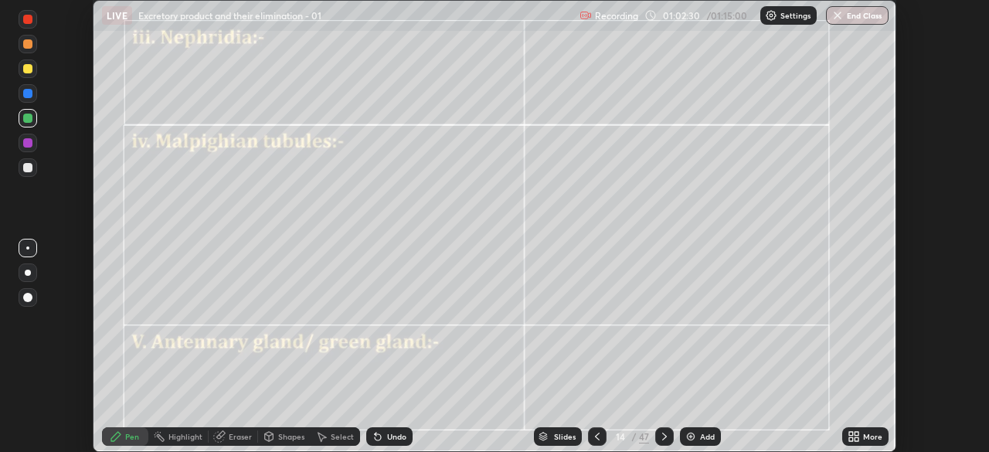
click at [854, 434] on icon at bounding box center [854, 436] width 12 height 12
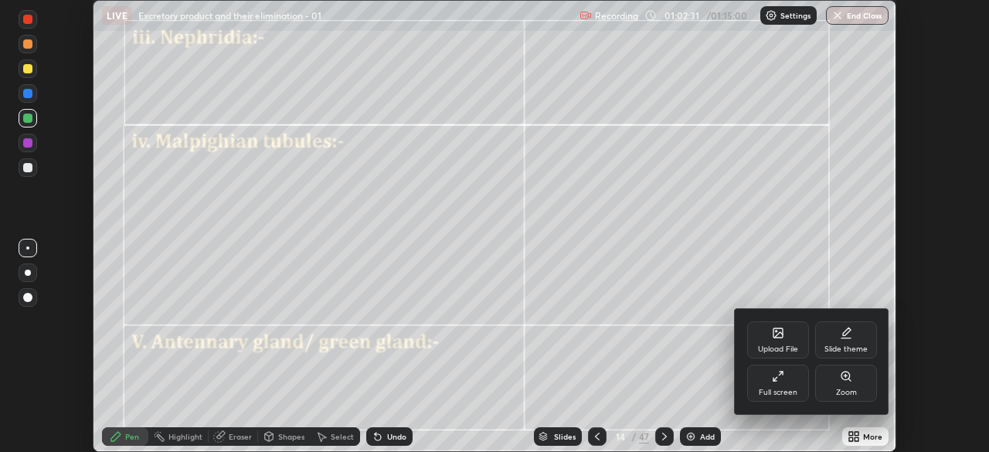
click at [786, 392] on div "Full screen" at bounding box center [778, 393] width 39 height 8
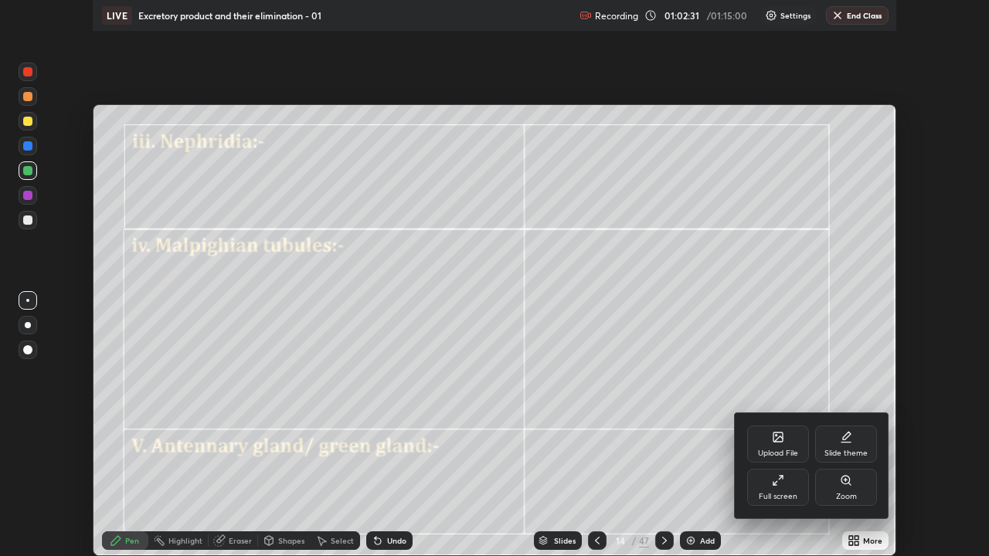
scroll to position [556, 989]
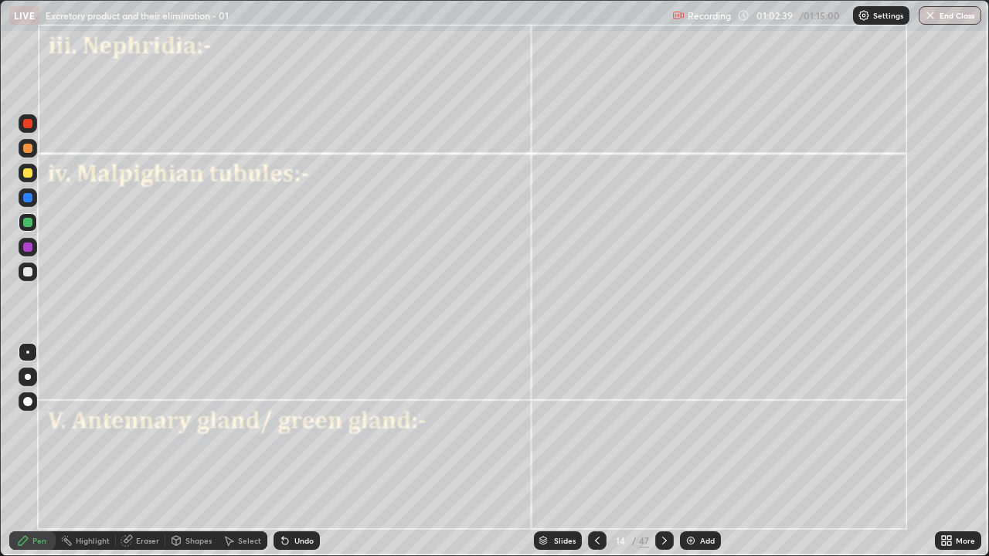
click at [29, 251] on div at bounding box center [27, 247] width 9 height 9
click at [664, 451] on icon at bounding box center [664, 541] width 12 height 12
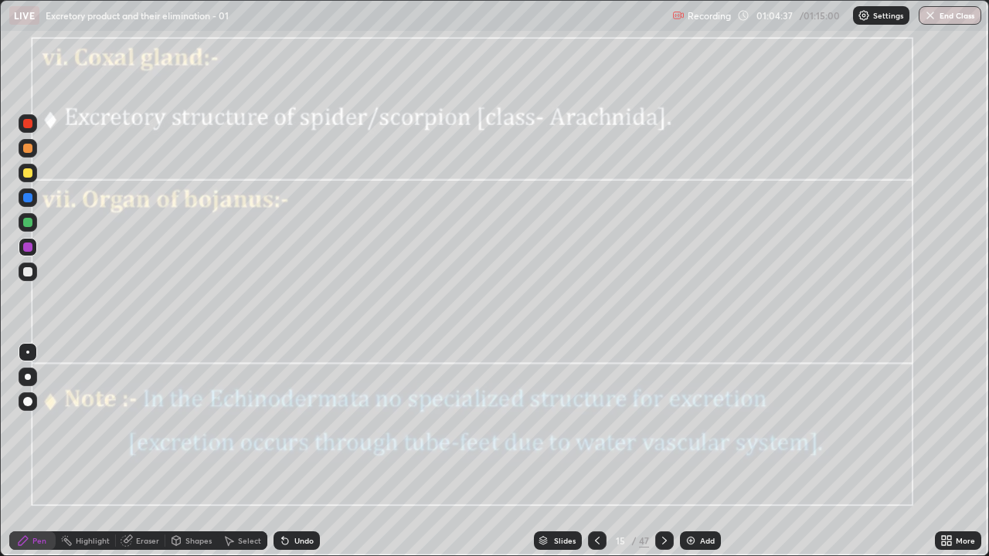
click at [31, 224] on div at bounding box center [27, 222] width 9 height 9
click at [34, 275] on div at bounding box center [28, 272] width 19 height 19
click at [34, 251] on div at bounding box center [28, 247] width 19 height 19
click at [29, 223] on div at bounding box center [27, 222] width 9 height 9
click at [33, 199] on div at bounding box center [28, 198] width 19 height 19
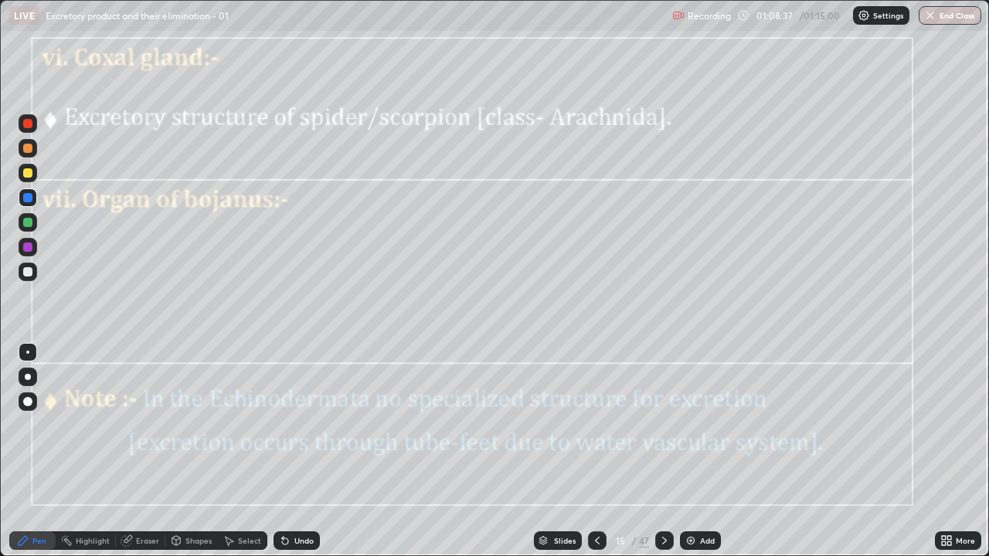
click at [668, 451] on icon at bounding box center [664, 541] width 12 height 12
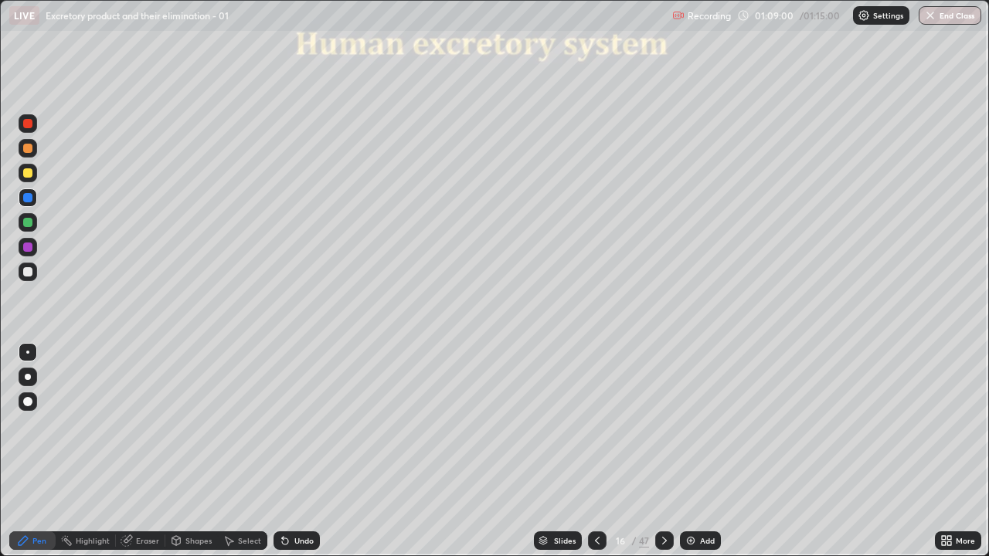
click at [939, 24] on button "End Class" at bounding box center [950, 15] width 63 height 19
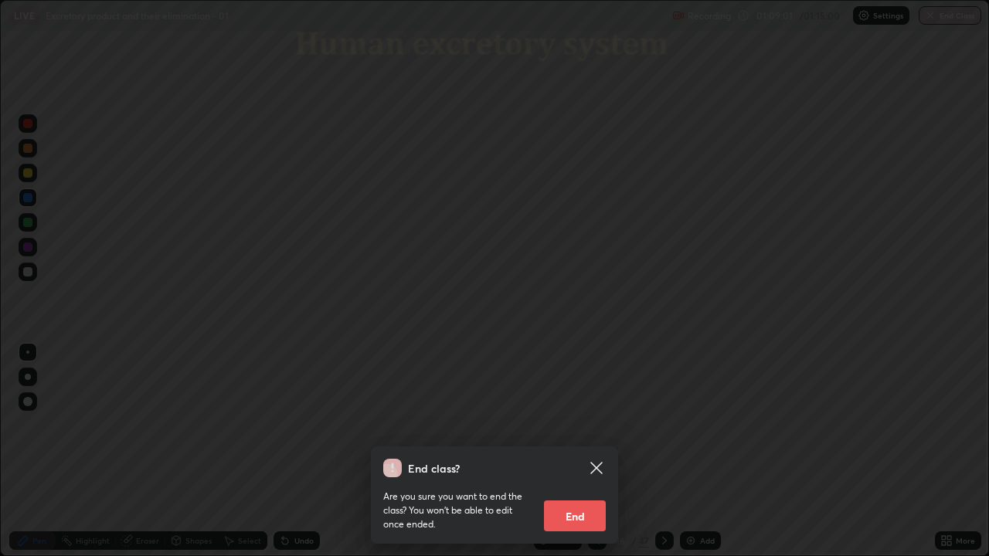
click at [599, 451] on button "End" at bounding box center [575, 516] width 62 height 31
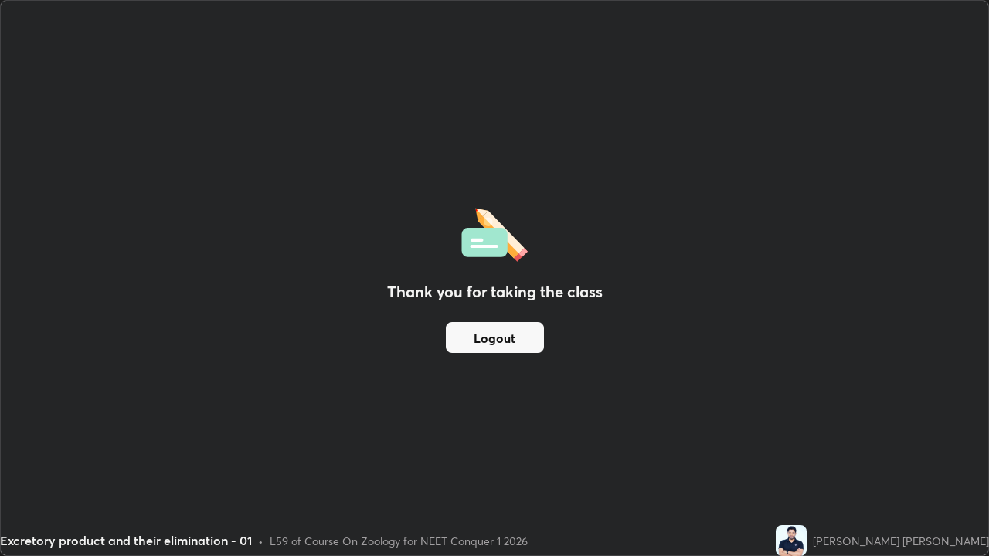
click at [504, 350] on button "Logout" at bounding box center [495, 337] width 98 height 31
